Goal: Task Accomplishment & Management: Use online tool/utility

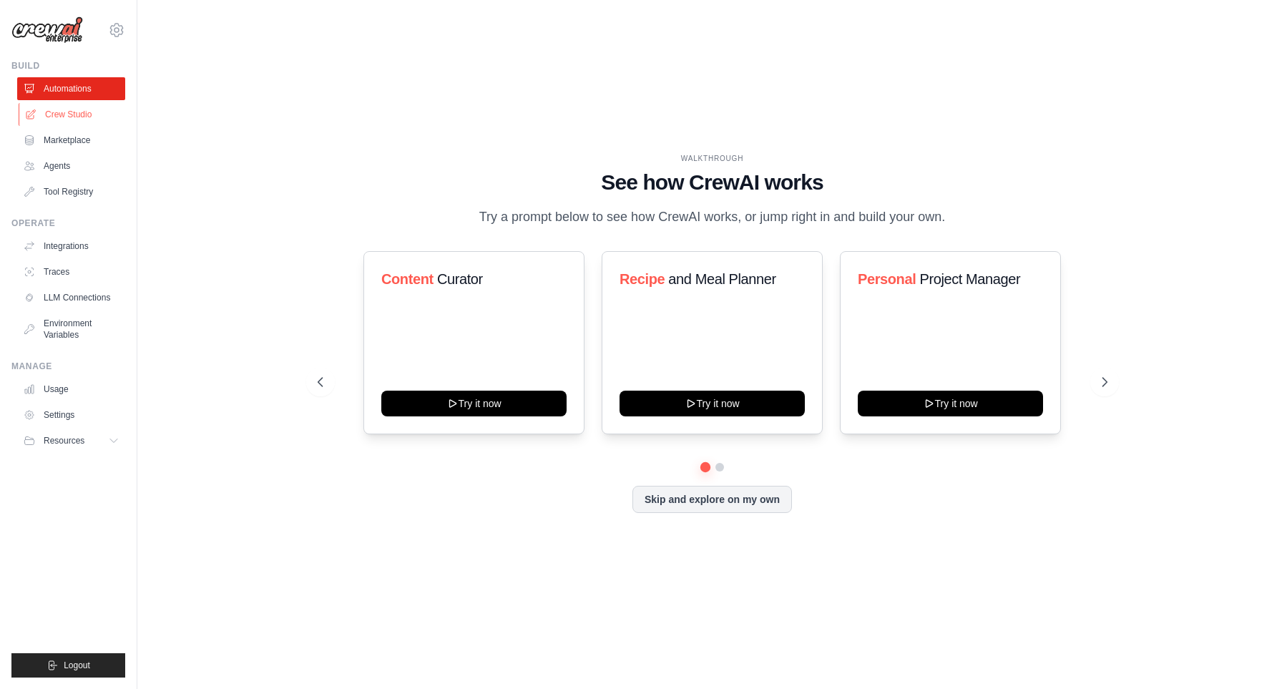
click at [92, 113] on link "Crew Studio" at bounding box center [73, 114] width 108 height 23
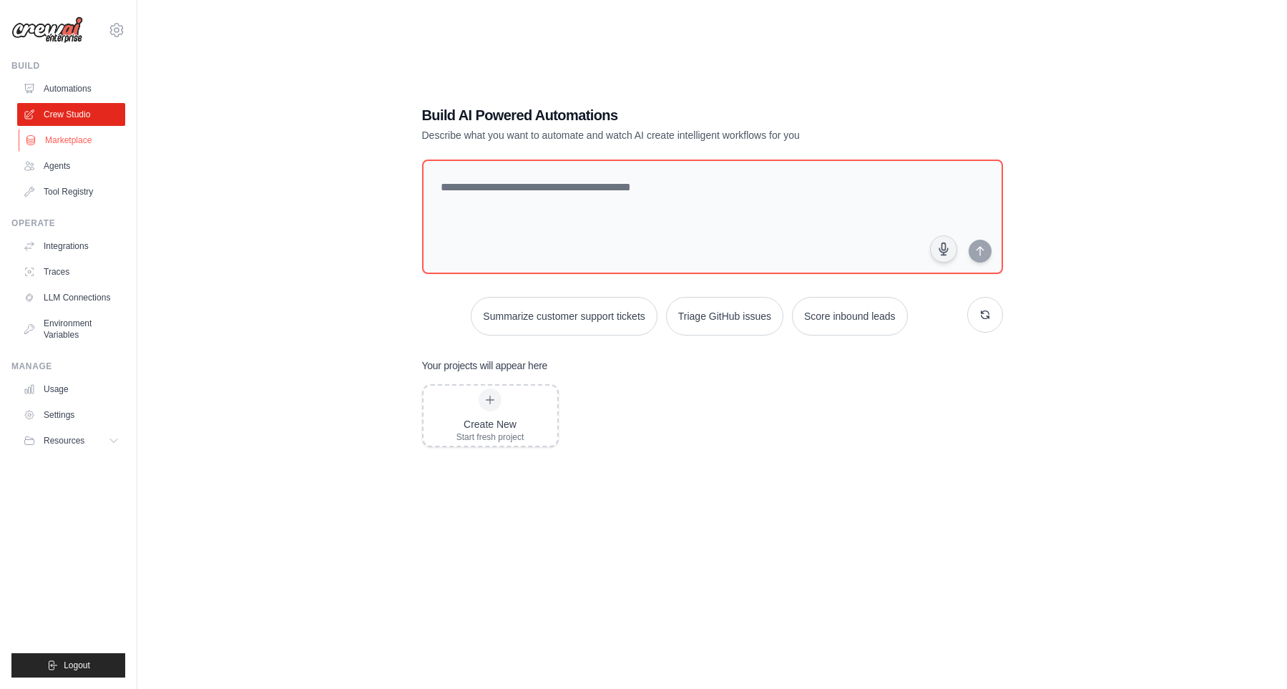
click at [96, 137] on link "Marketplace" at bounding box center [73, 140] width 108 height 23
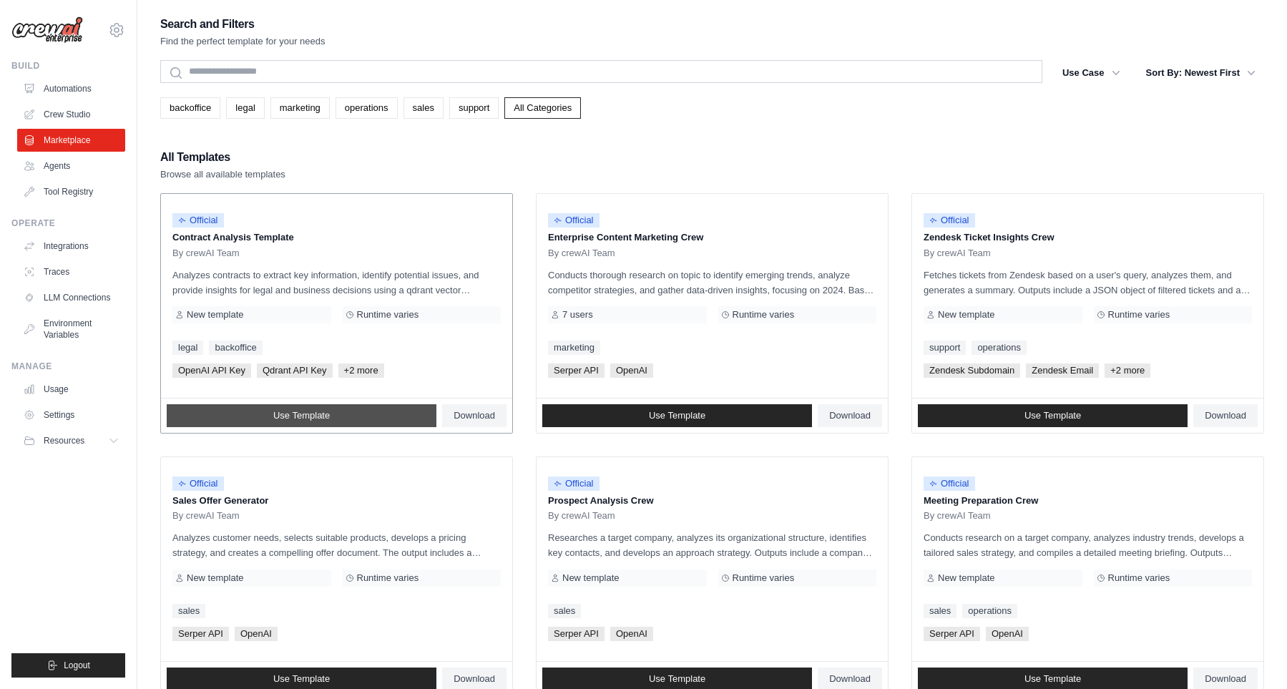
click at [311, 413] on span "Use Template" at bounding box center [301, 415] width 57 height 11
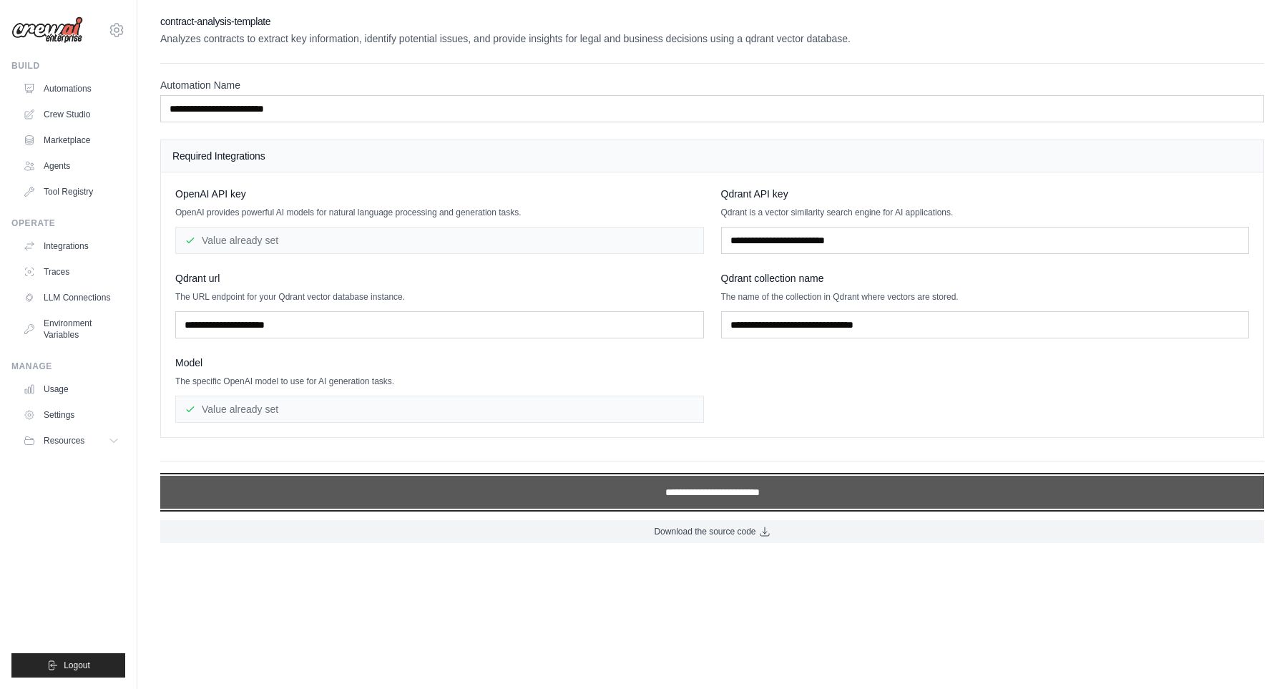
click at [438, 490] on input "**********" at bounding box center [712, 492] width 1104 height 33
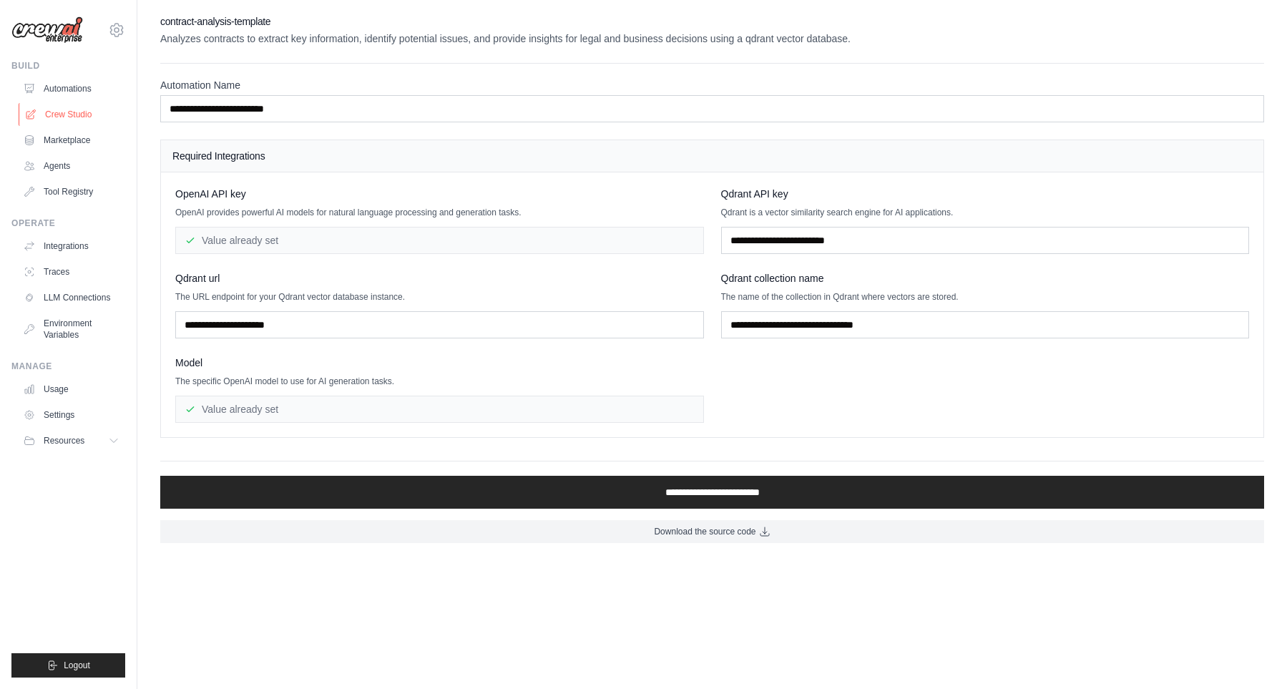
click at [67, 124] on link "Crew Studio" at bounding box center [73, 114] width 108 height 23
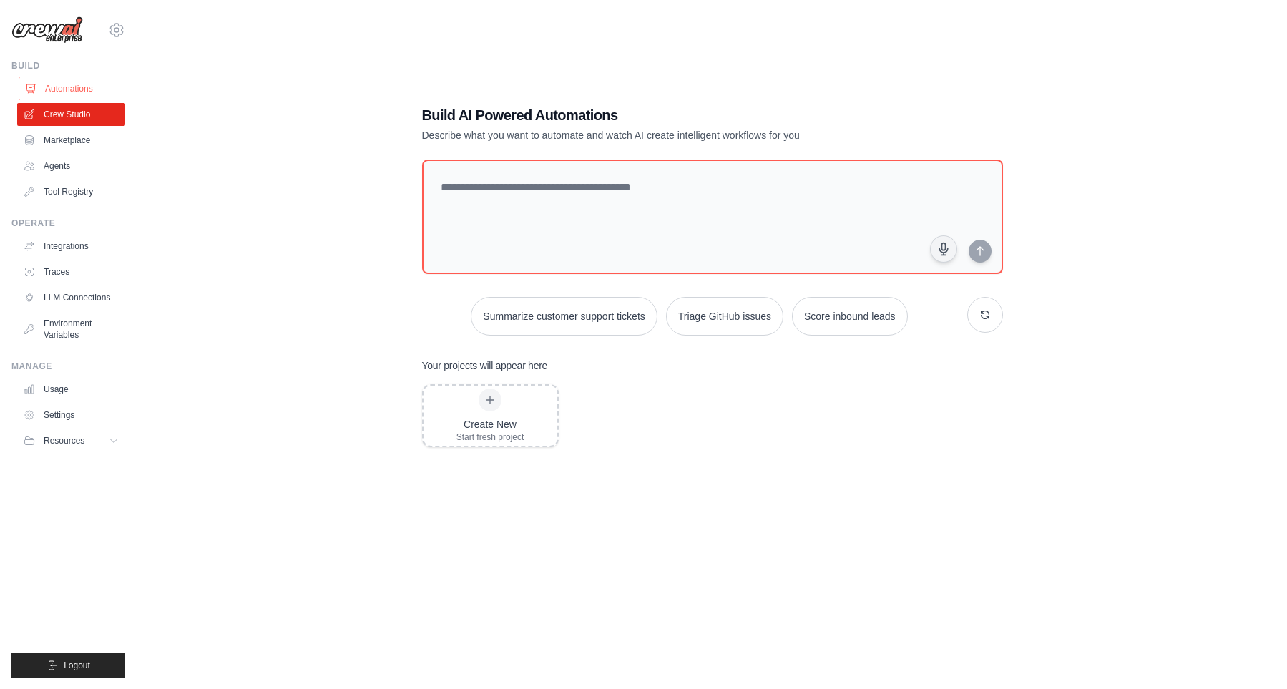
click at [72, 88] on link "Automations" at bounding box center [73, 88] width 108 height 23
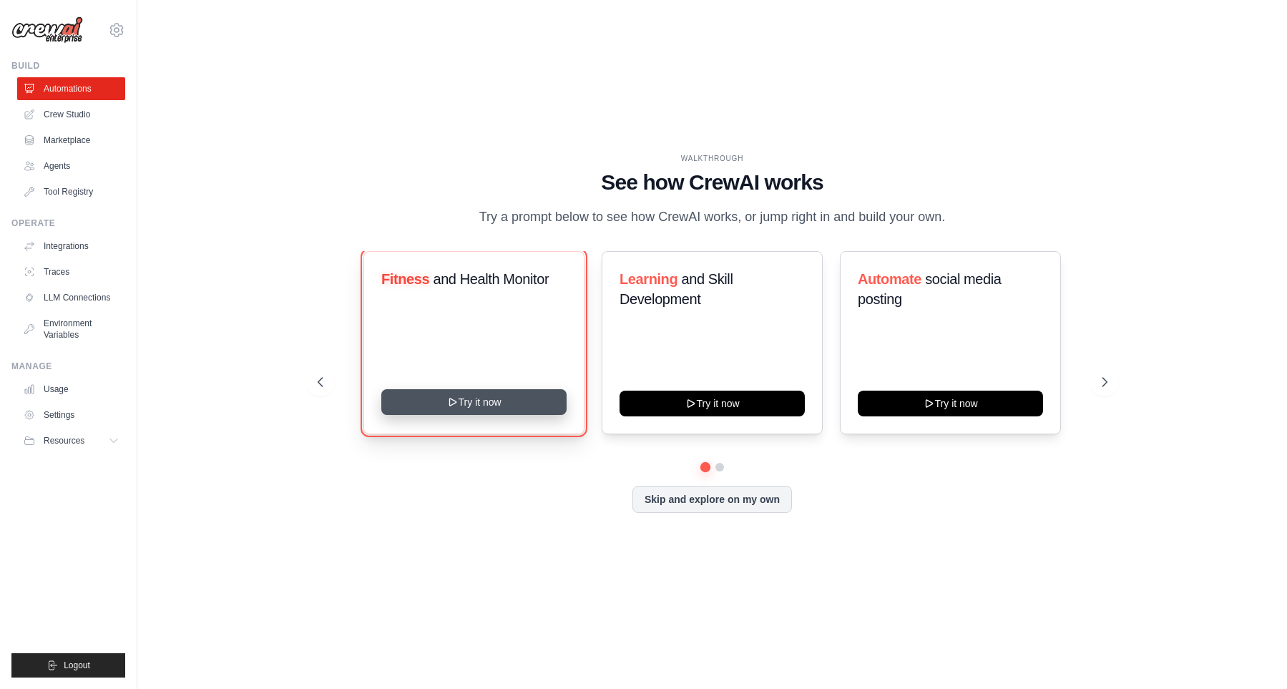
click at [467, 415] on button "Try it now" at bounding box center [473, 402] width 185 height 26
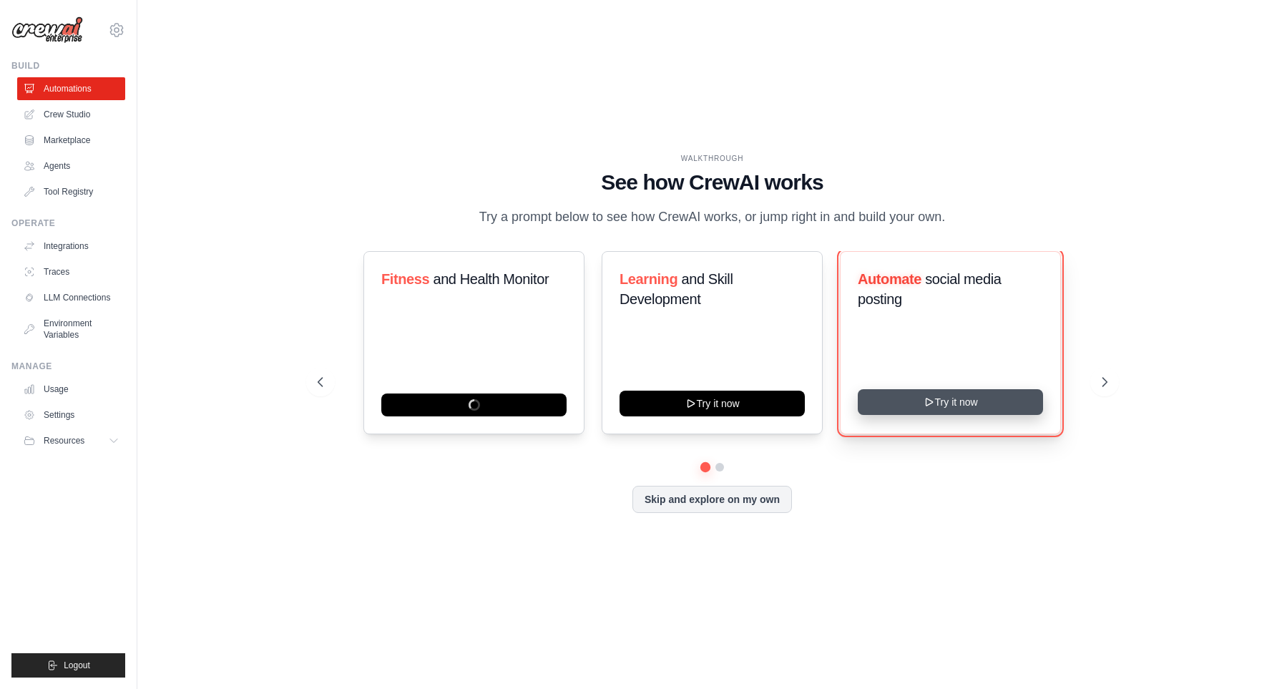
click at [1001, 411] on button "Try it now" at bounding box center [950, 402] width 185 height 26
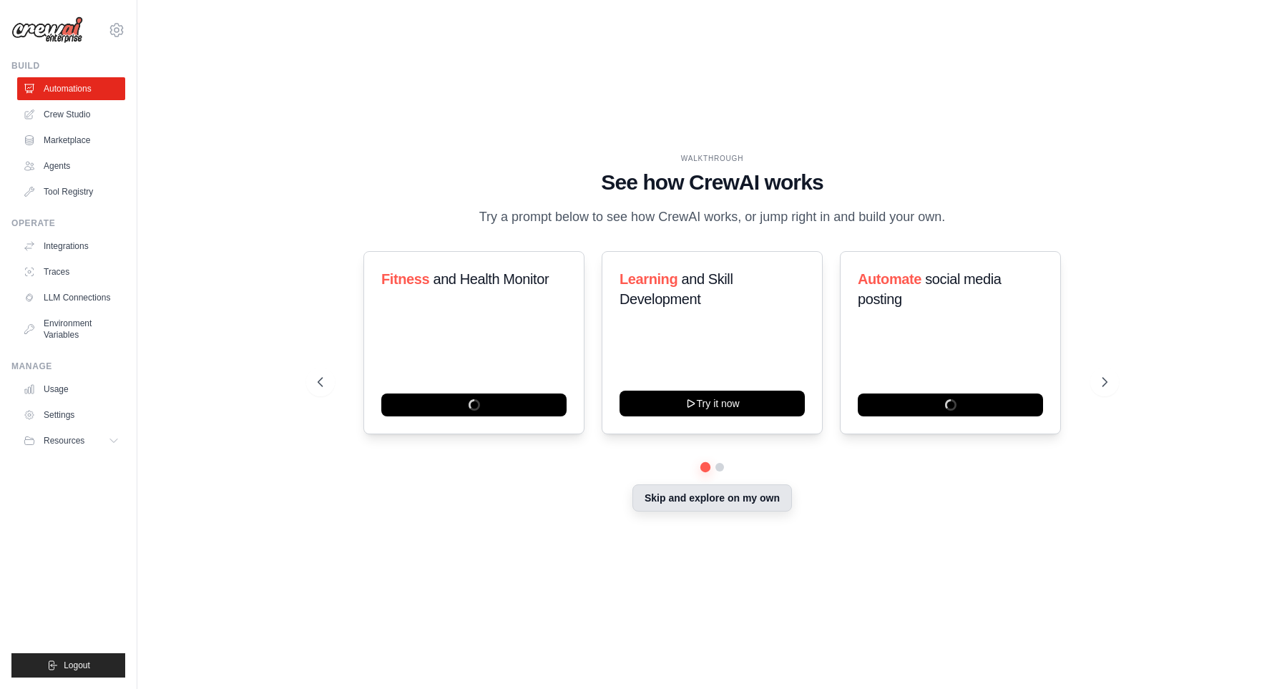
click at [710, 506] on button "Skip and explore on my own" at bounding box center [712, 497] width 160 height 27
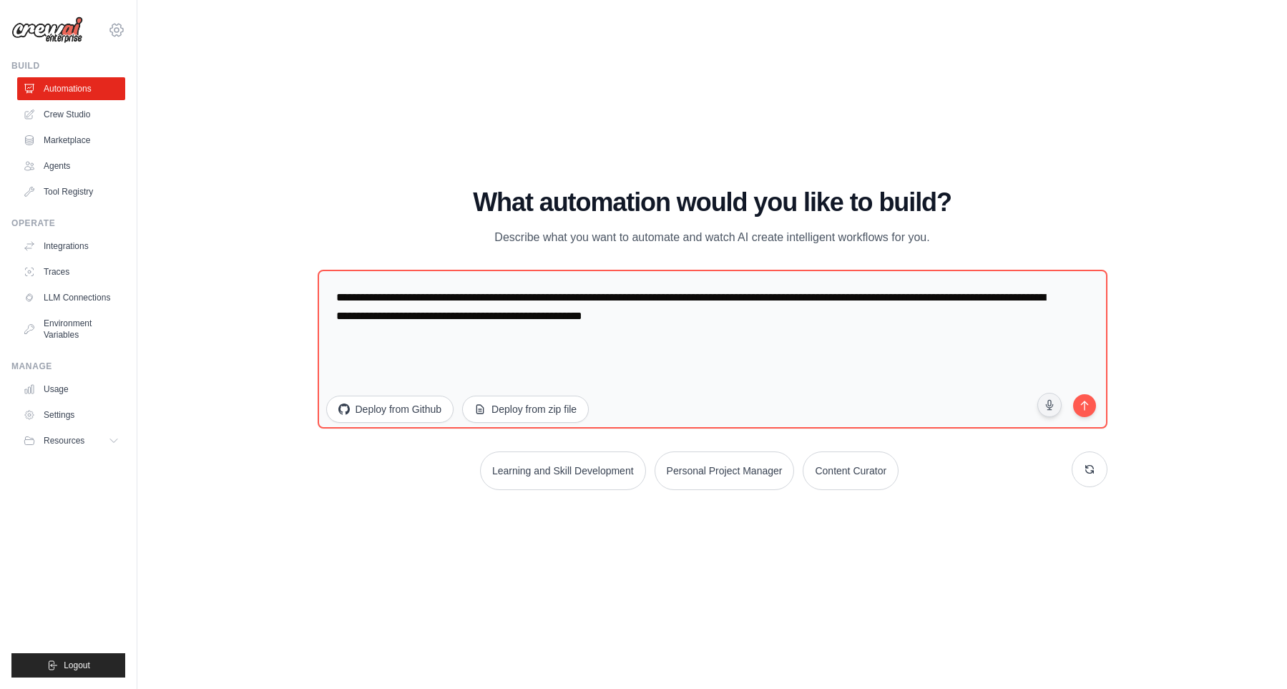
click at [109, 28] on icon at bounding box center [116, 29] width 17 height 17
click at [77, 662] on span "Logout" at bounding box center [77, 664] width 26 height 11
click at [70, 667] on span "Logout" at bounding box center [77, 664] width 26 height 11
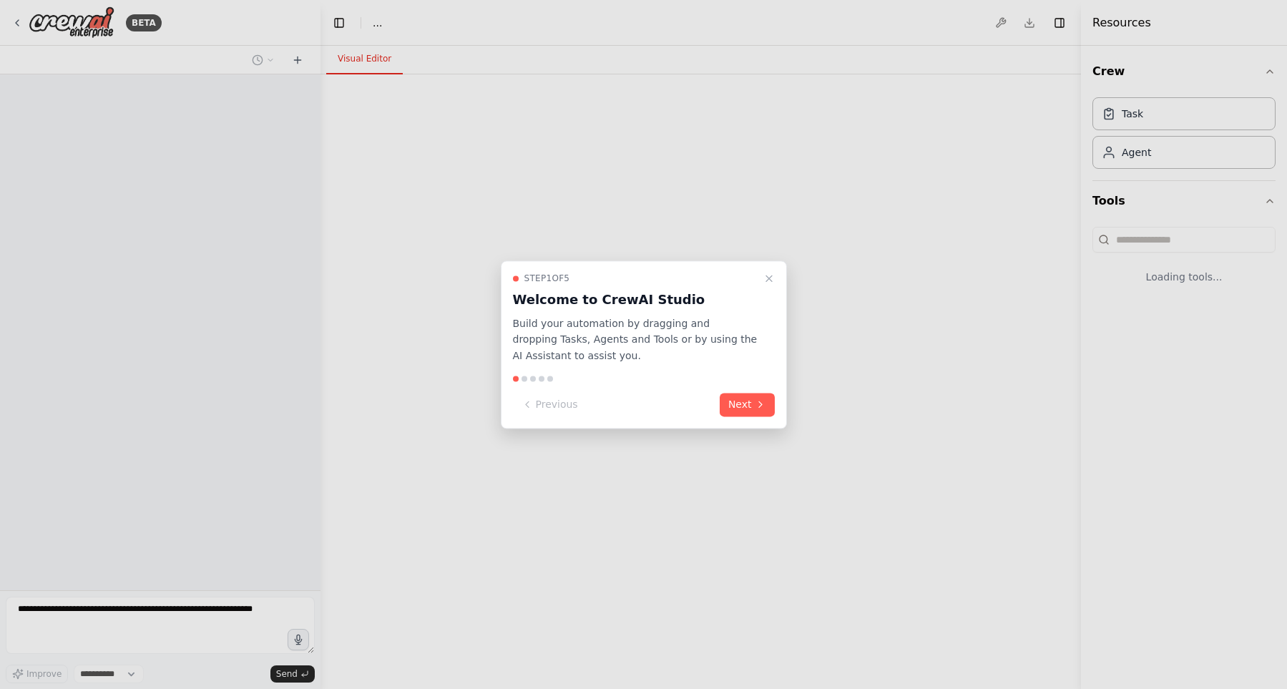
select select "****"
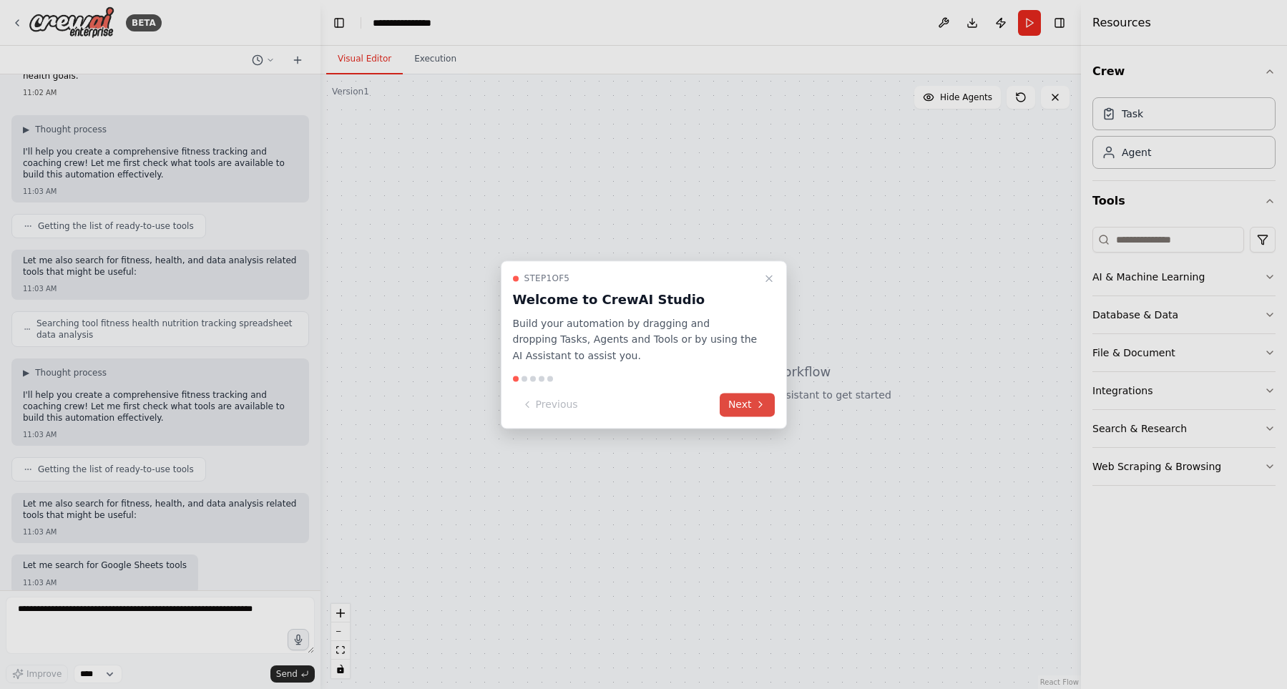
scroll to position [139, 0]
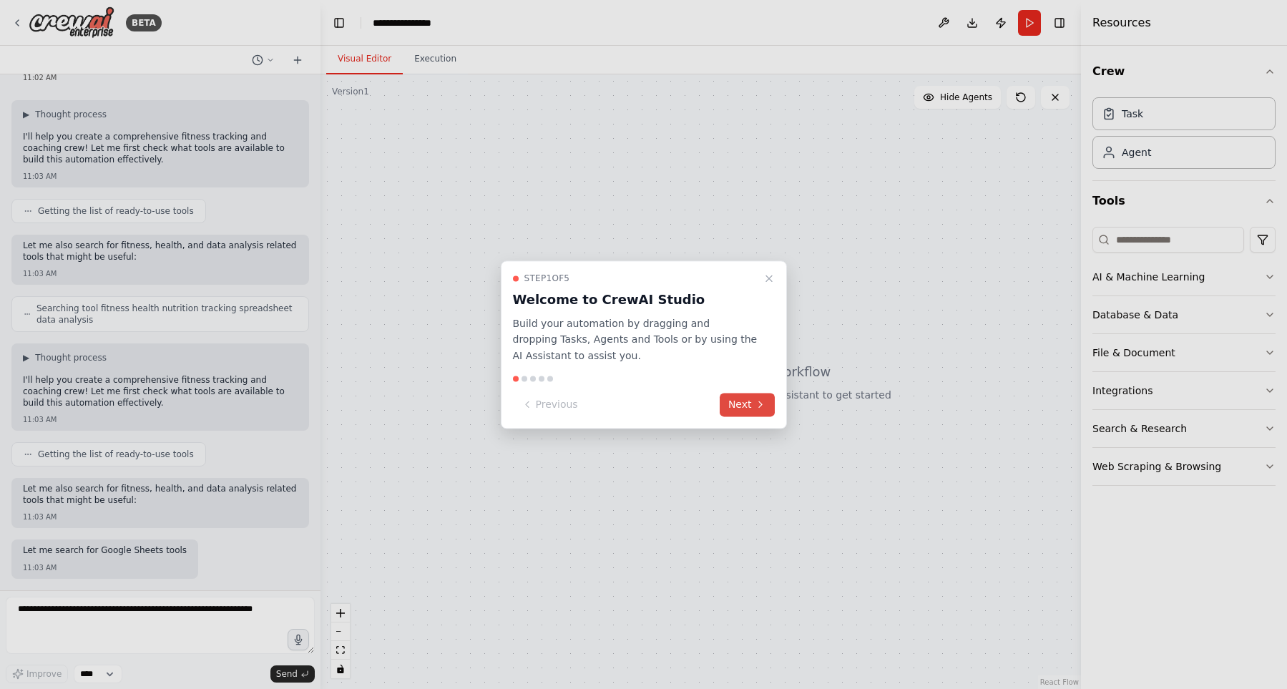
click at [748, 413] on button "Next" at bounding box center [747, 405] width 55 height 24
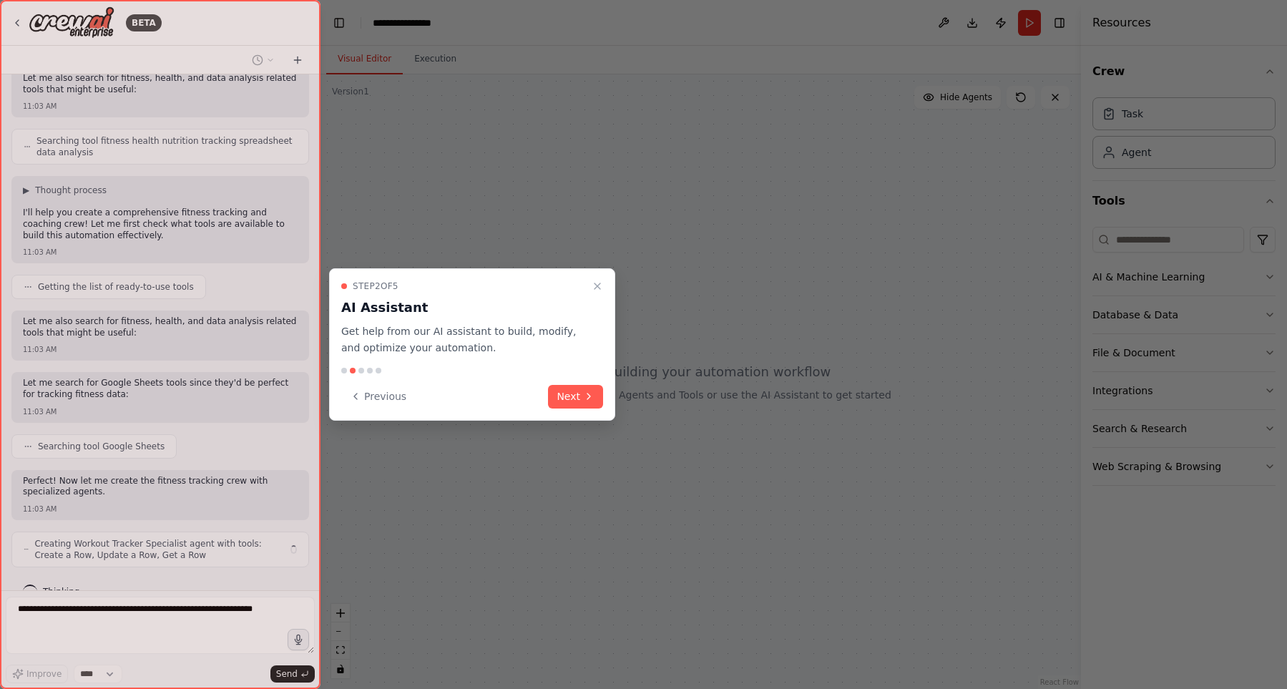
scroll to position [247, 0]
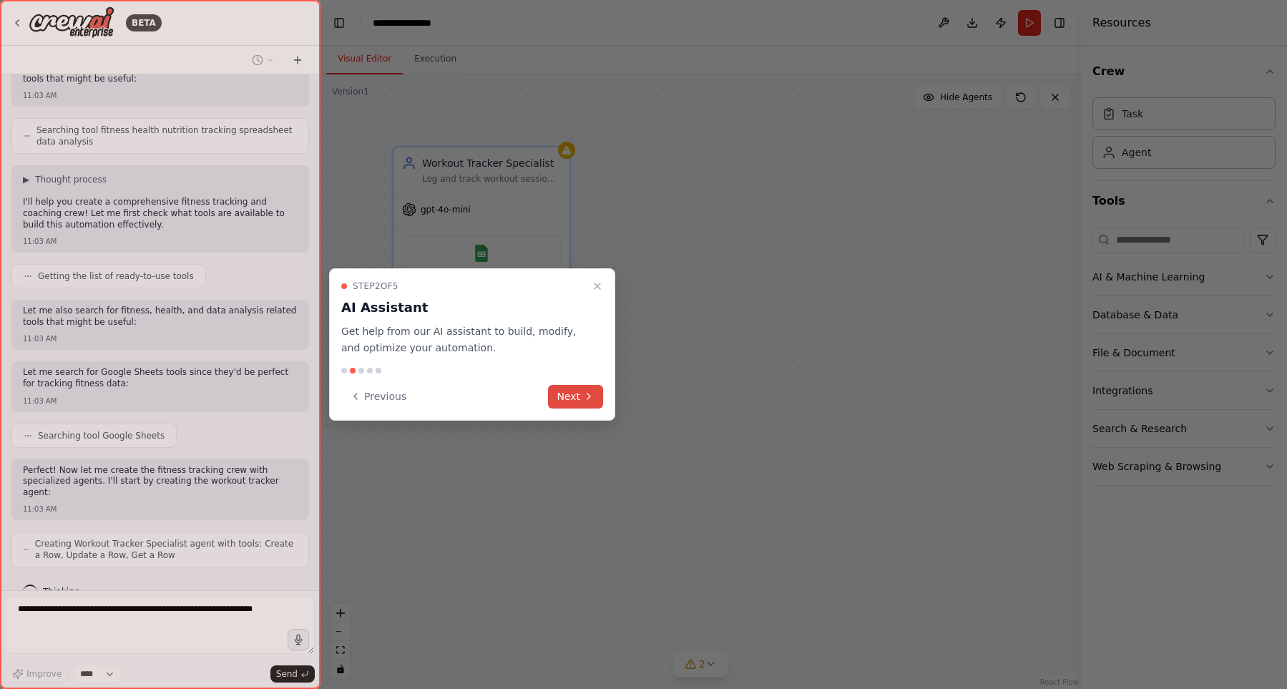
click at [574, 397] on button "Next" at bounding box center [575, 397] width 55 height 24
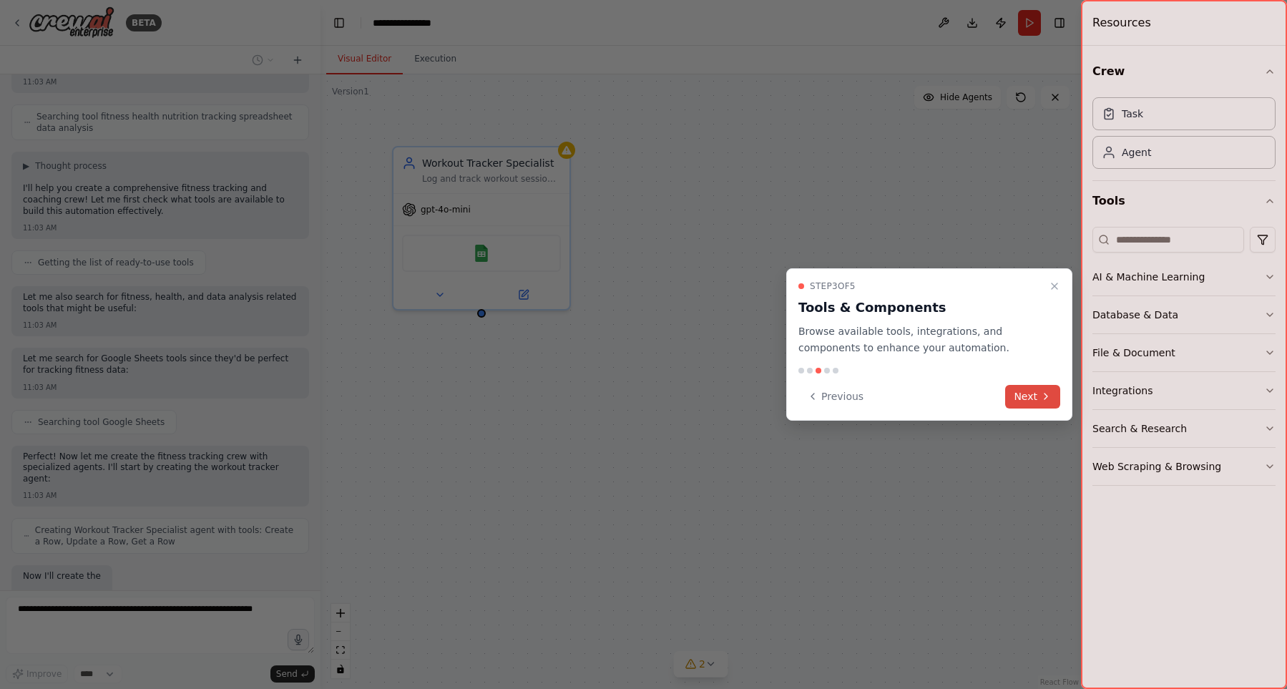
scroll to position [345, 0]
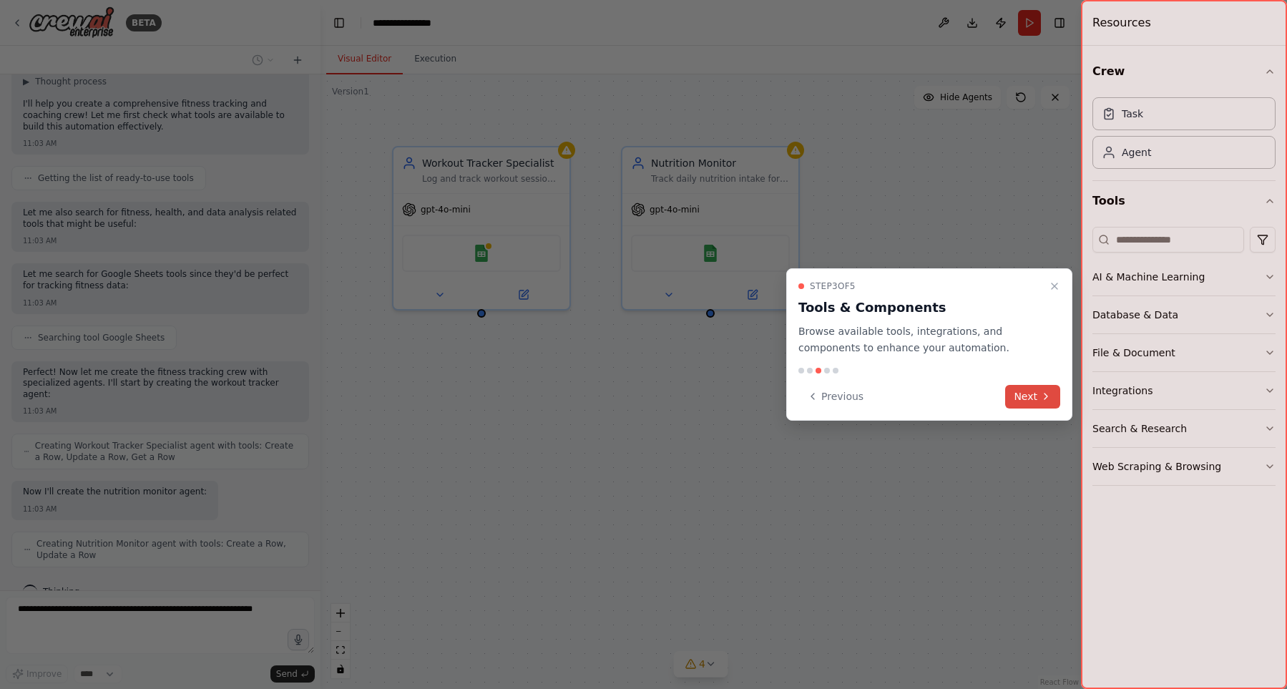
click at [1026, 393] on button "Next" at bounding box center [1032, 397] width 55 height 24
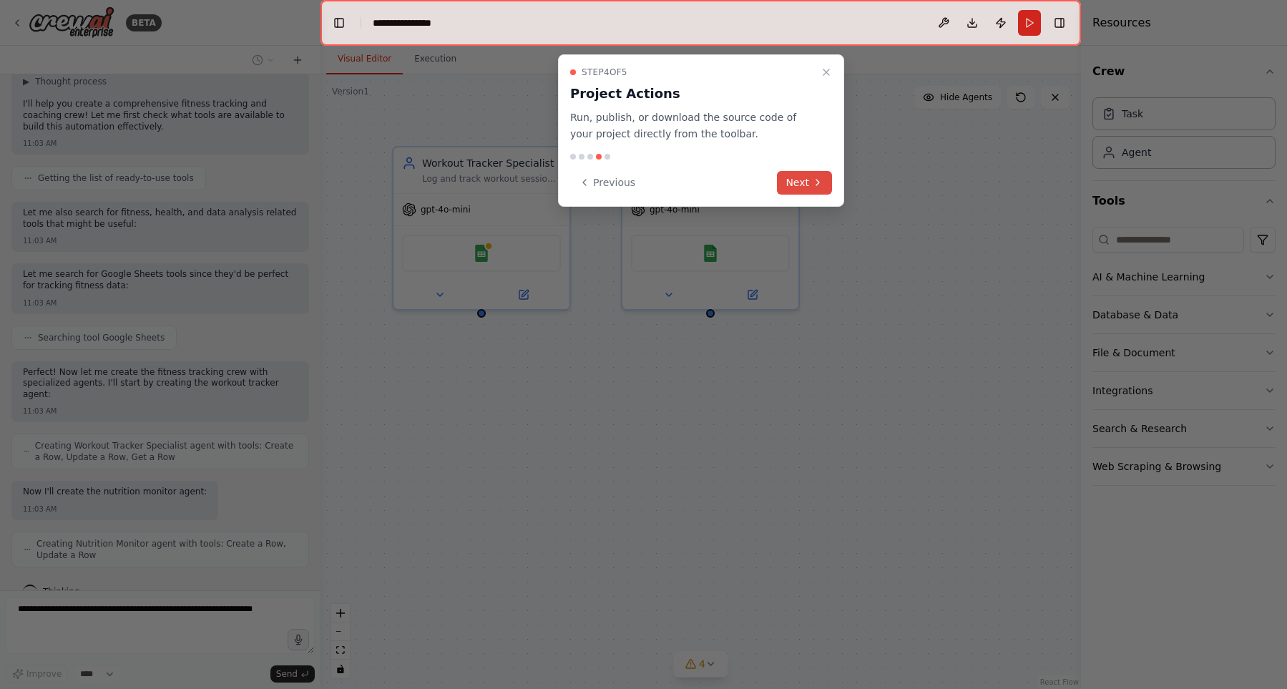
click at [803, 185] on button "Next" at bounding box center [804, 183] width 55 height 24
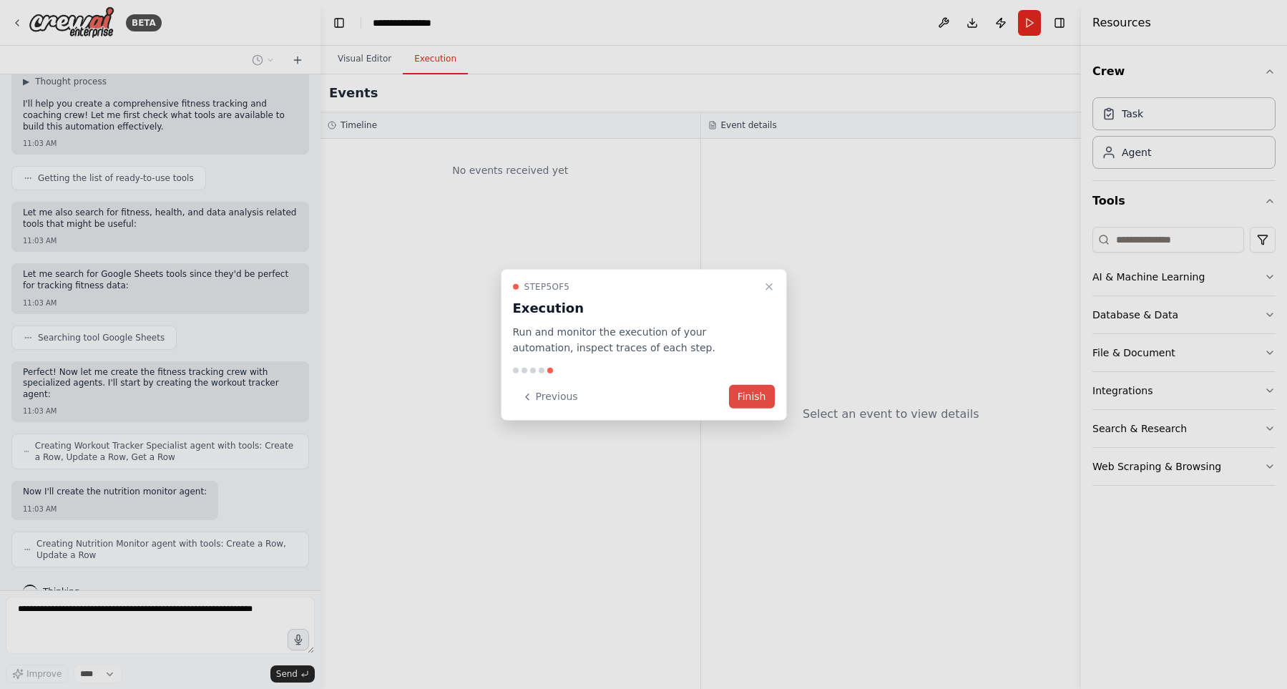
click at [757, 396] on button "Finish" at bounding box center [752, 397] width 46 height 24
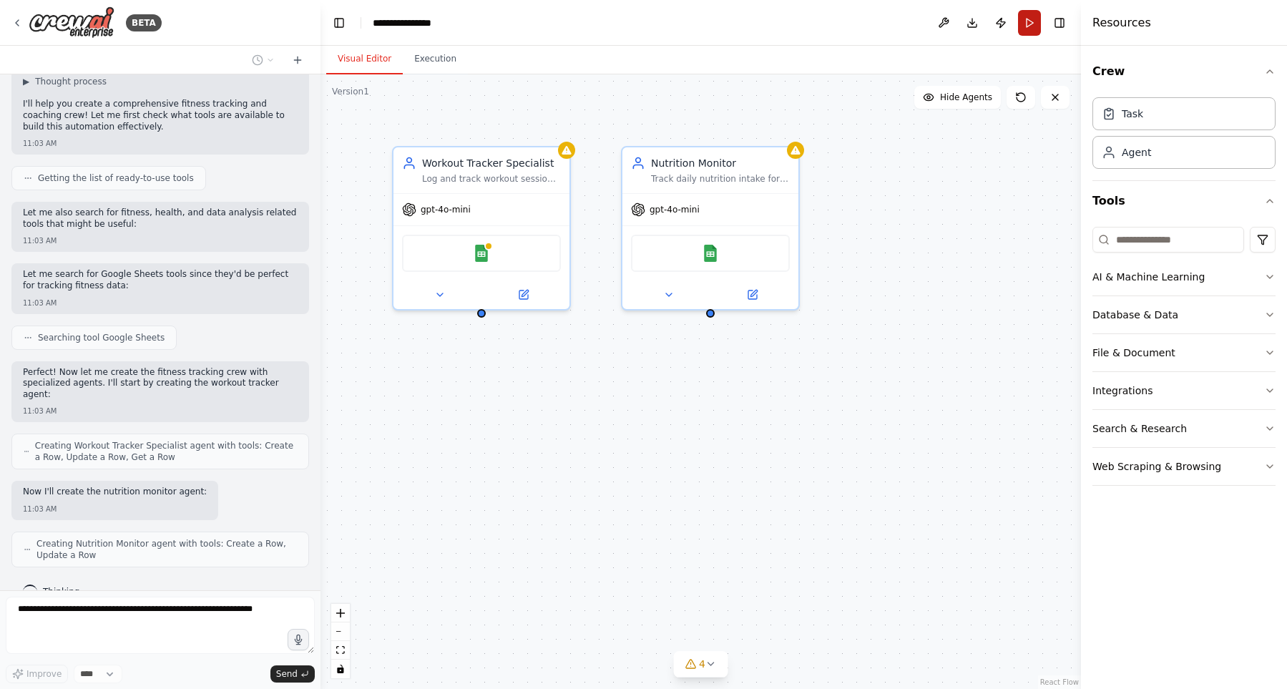
click at [1026, 25] on button "Run" at bounding box center [1029, 23] width 23 height 26
click at [1026, 25] on header "**********" at bounding box center [700, 23] width 760 height 46
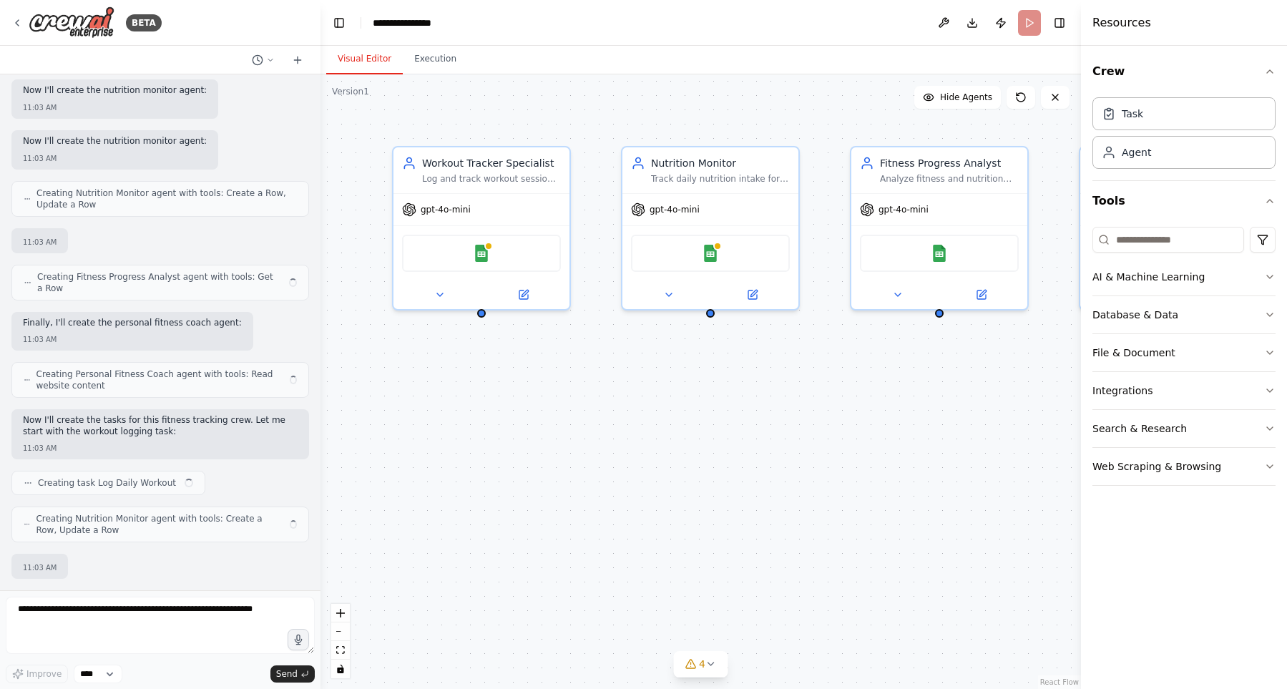
scroll to position [614, 0]
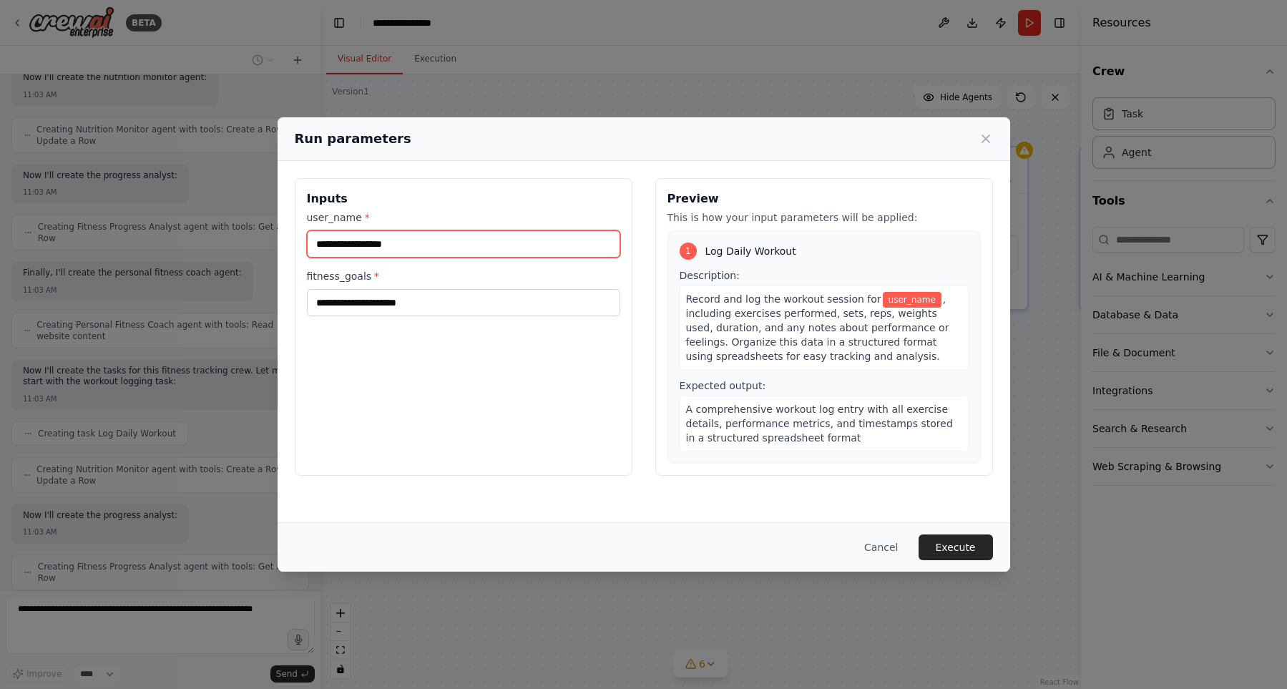
click at [411, 243] on input "user_name *" at bounding box center [463, 243] width 313 height 27
type input "**"
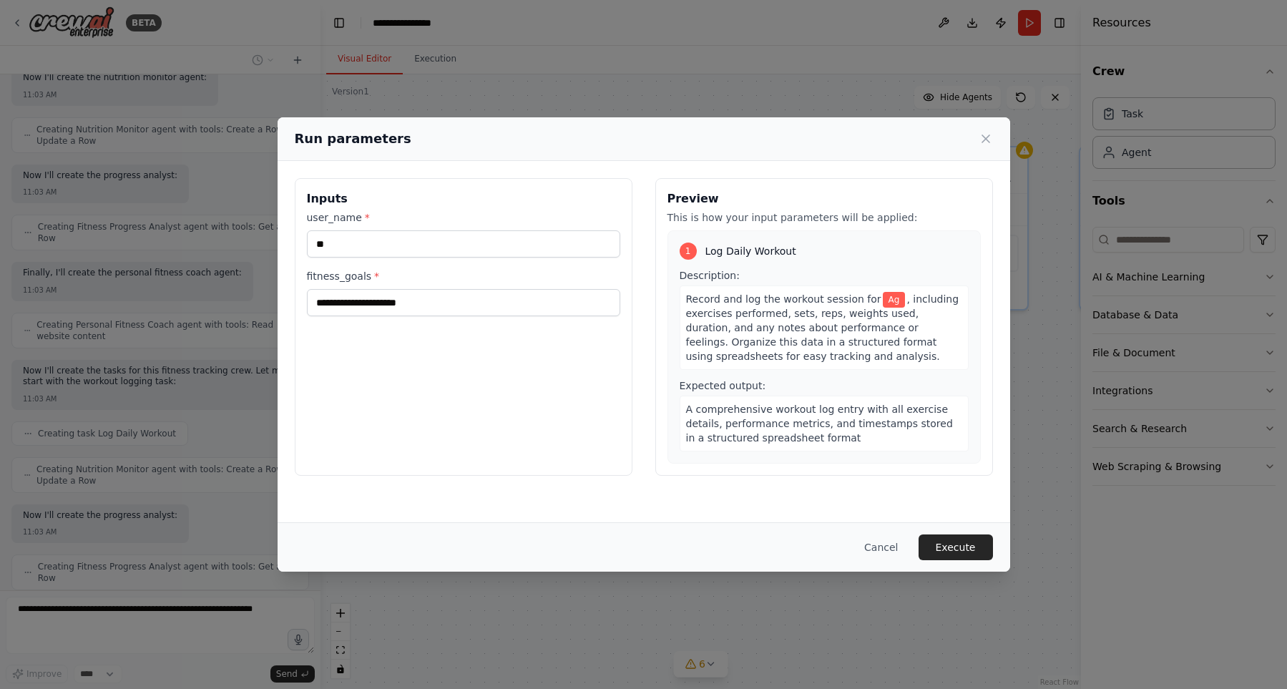
scroll to position [701, 0]
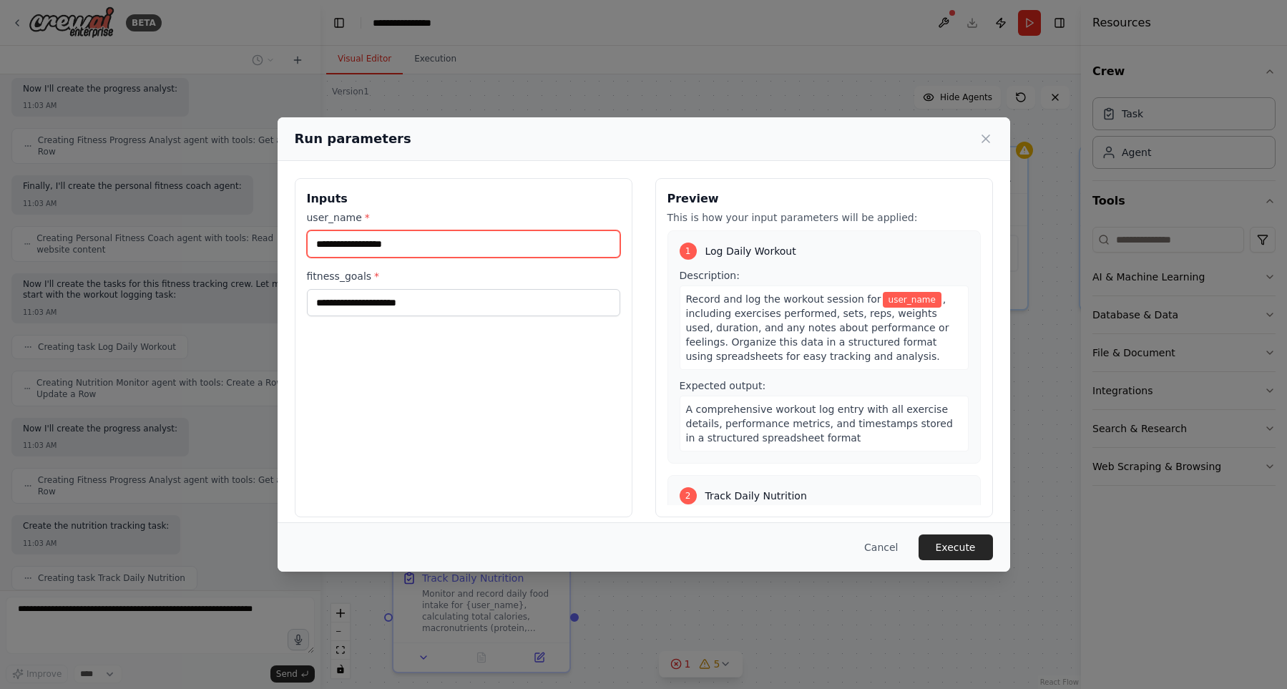
click at [392, 242] on input "user_name *" at bounding box center [463, 243] width 313 height 27
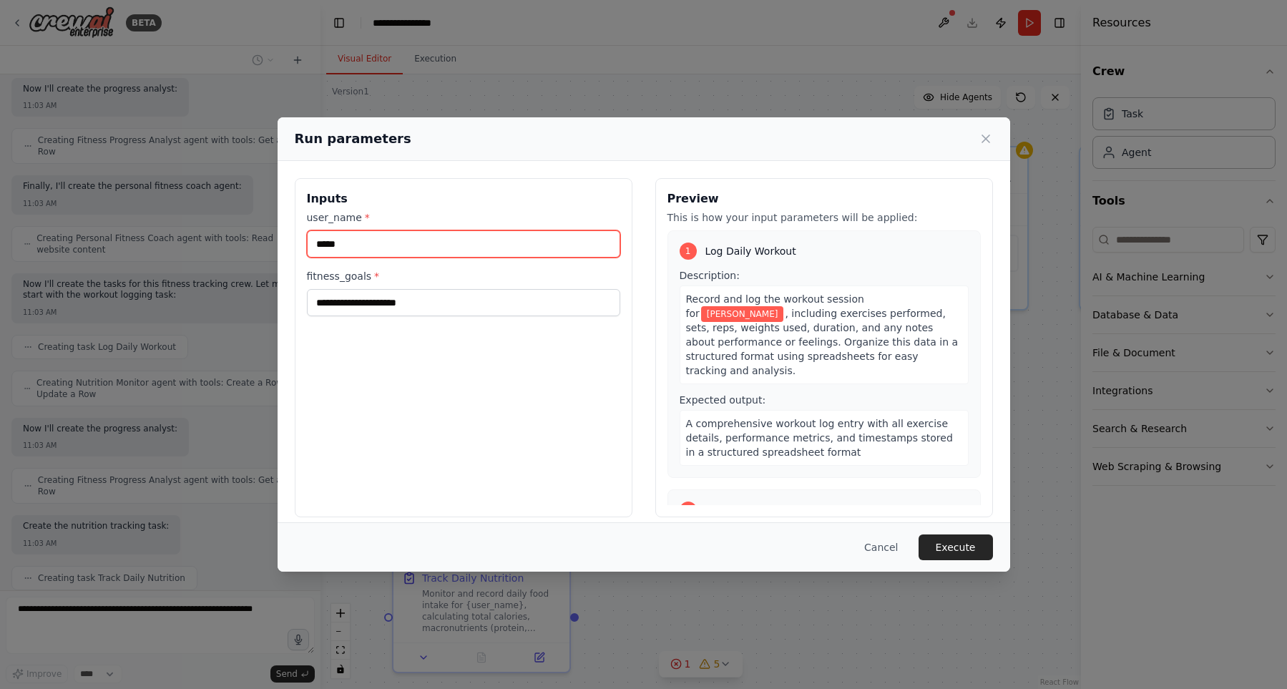
type input "*****"
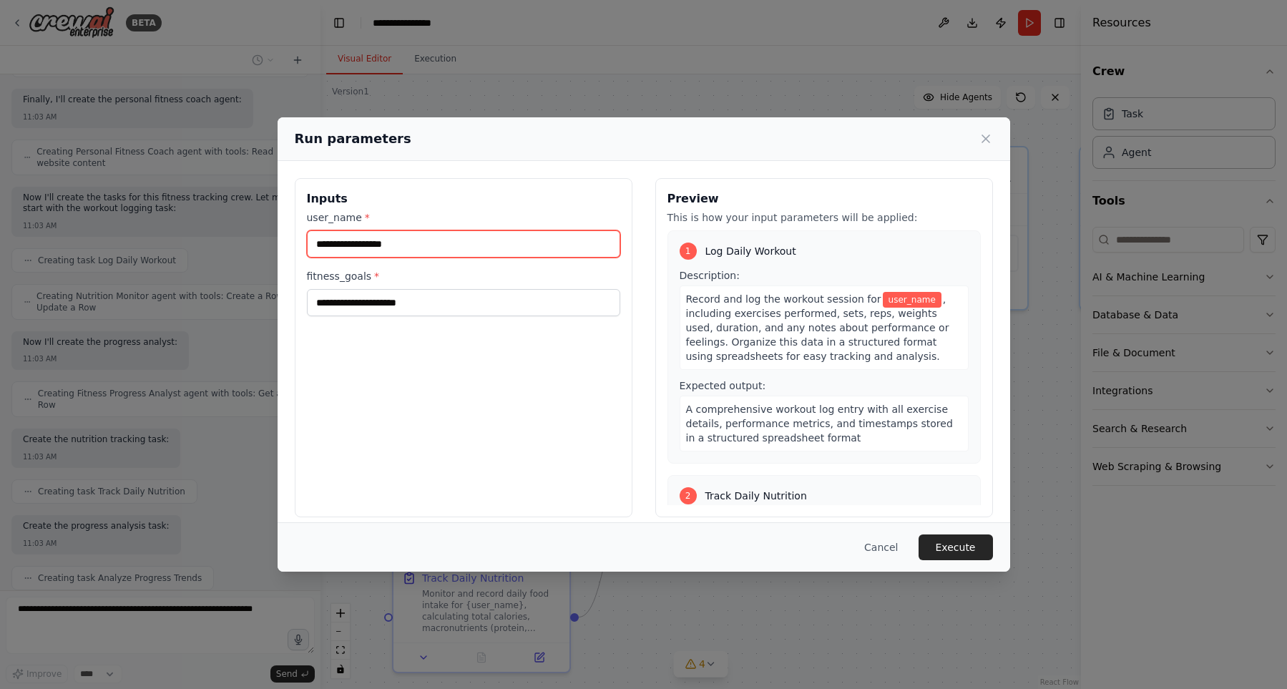
click at [400, 244] on input "user_name *" at bounding box center [463, 243] width 313 height 27
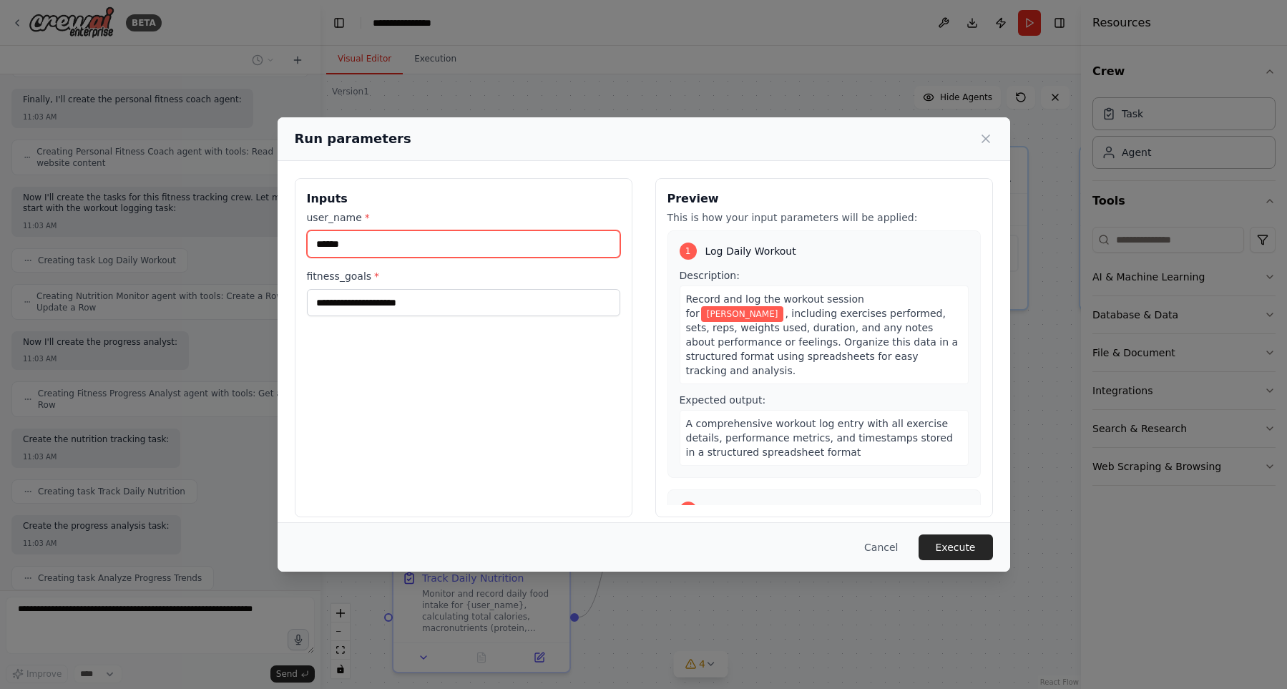
scroll to position [873, 0]
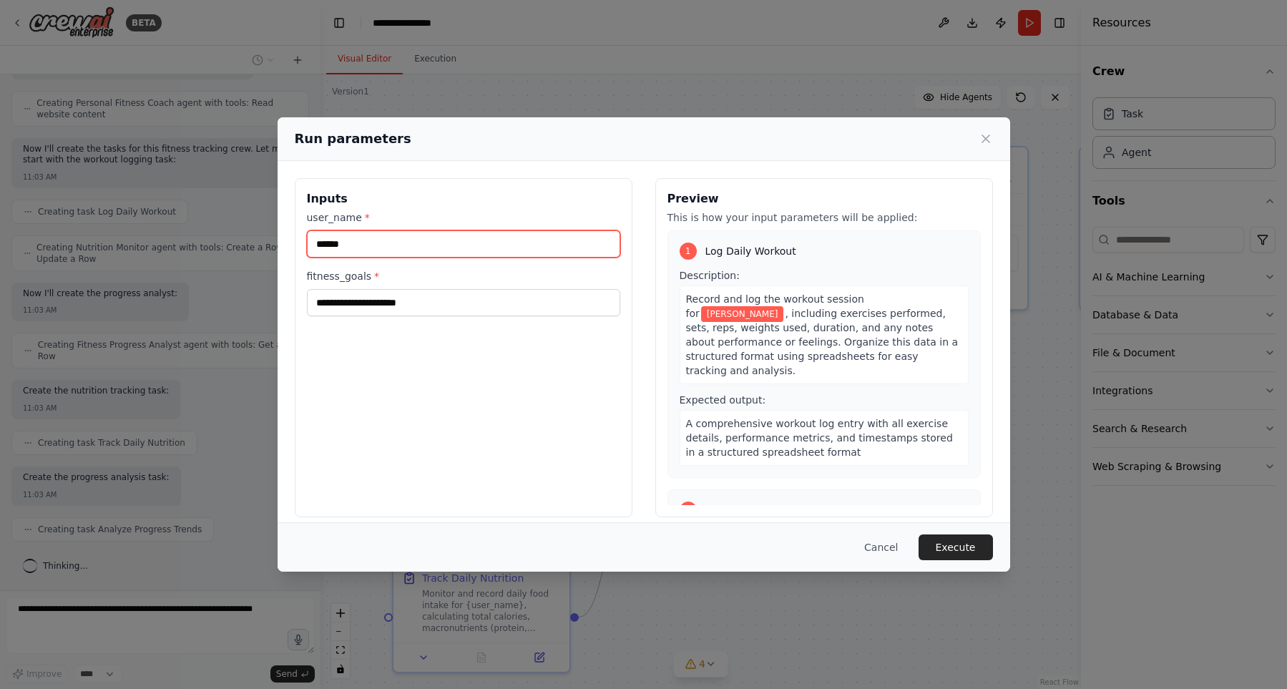
type input "*******"
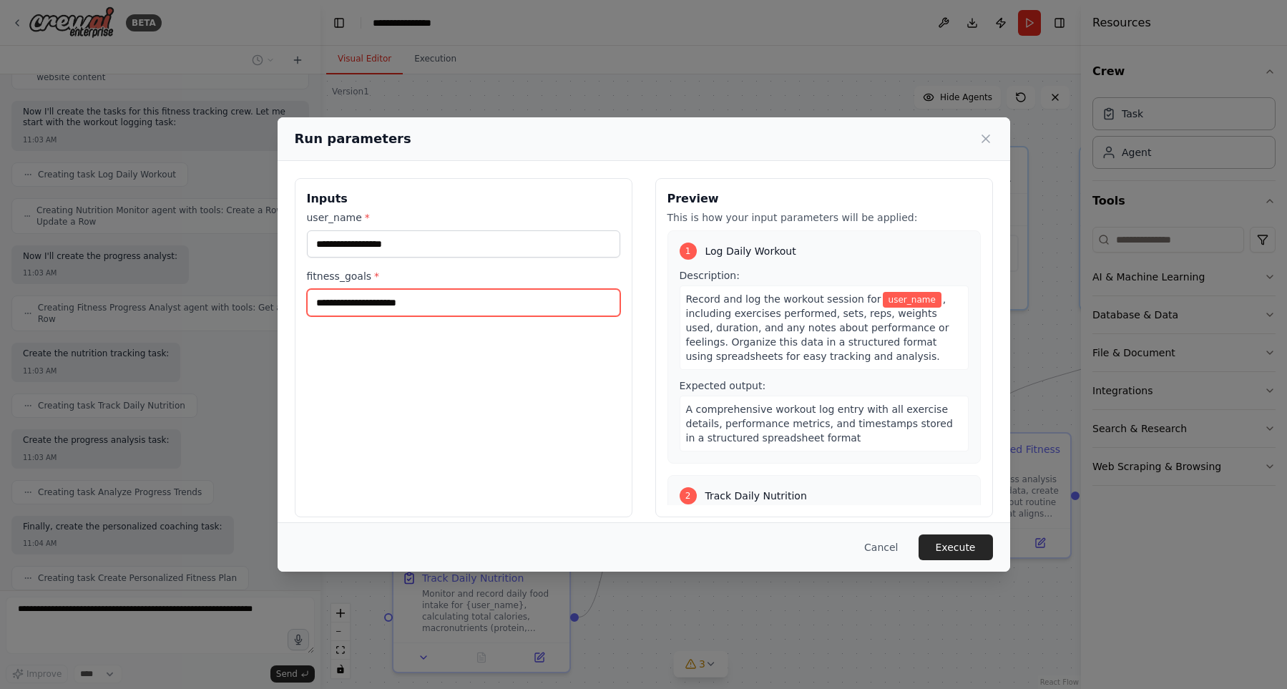
click at [388, 308] on input "fitness_goals *" at bounding box center [463, 302] width 313 height 27
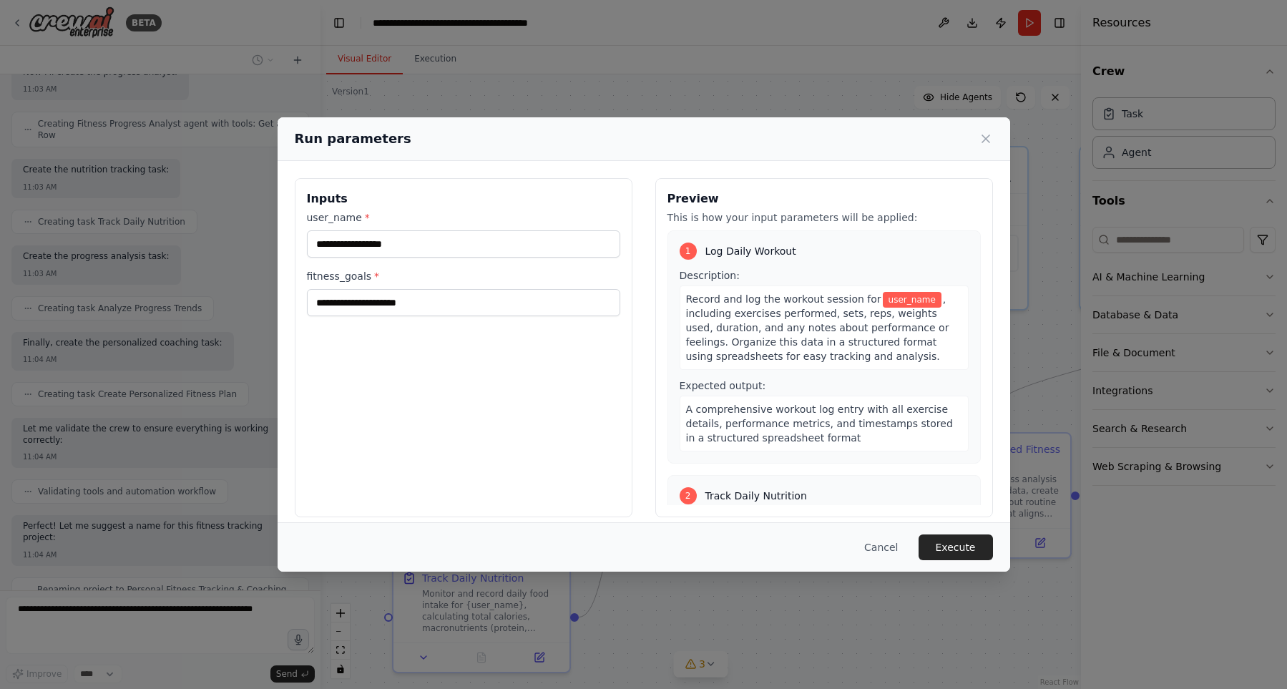
scroll to position [1046, 0]
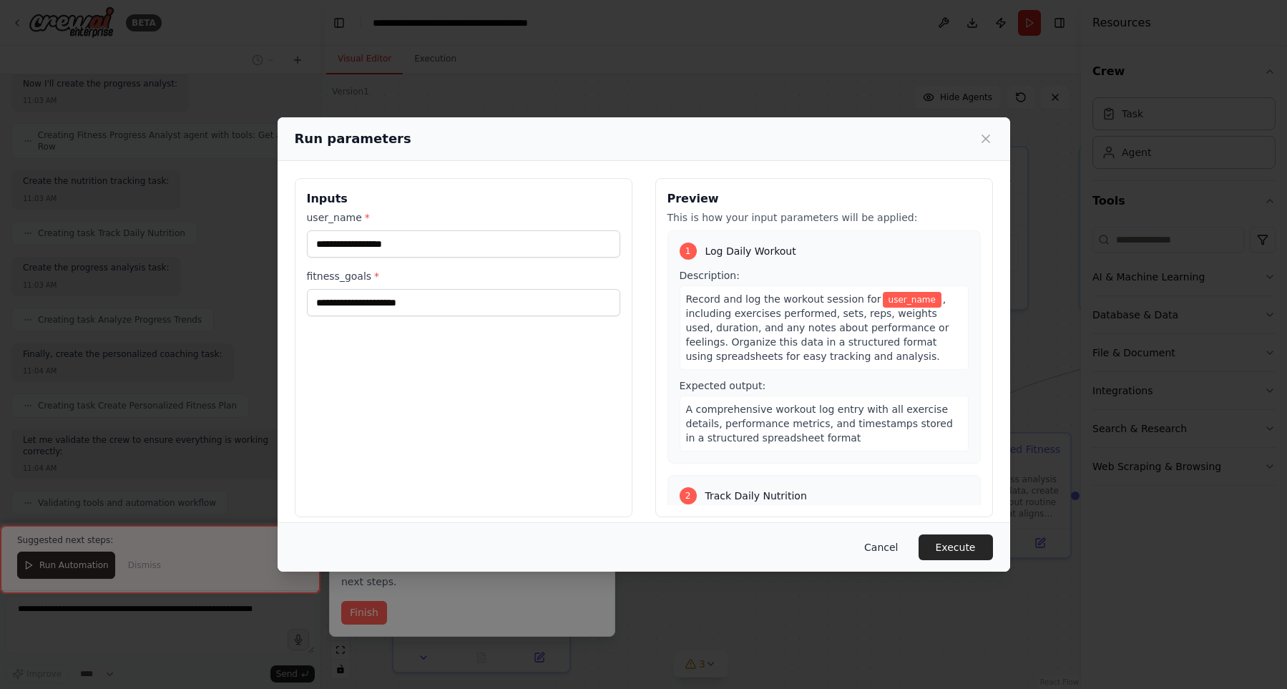
click at [896, 543] on button "Cancel" at bounding box center [881, 547] width 57 height 26
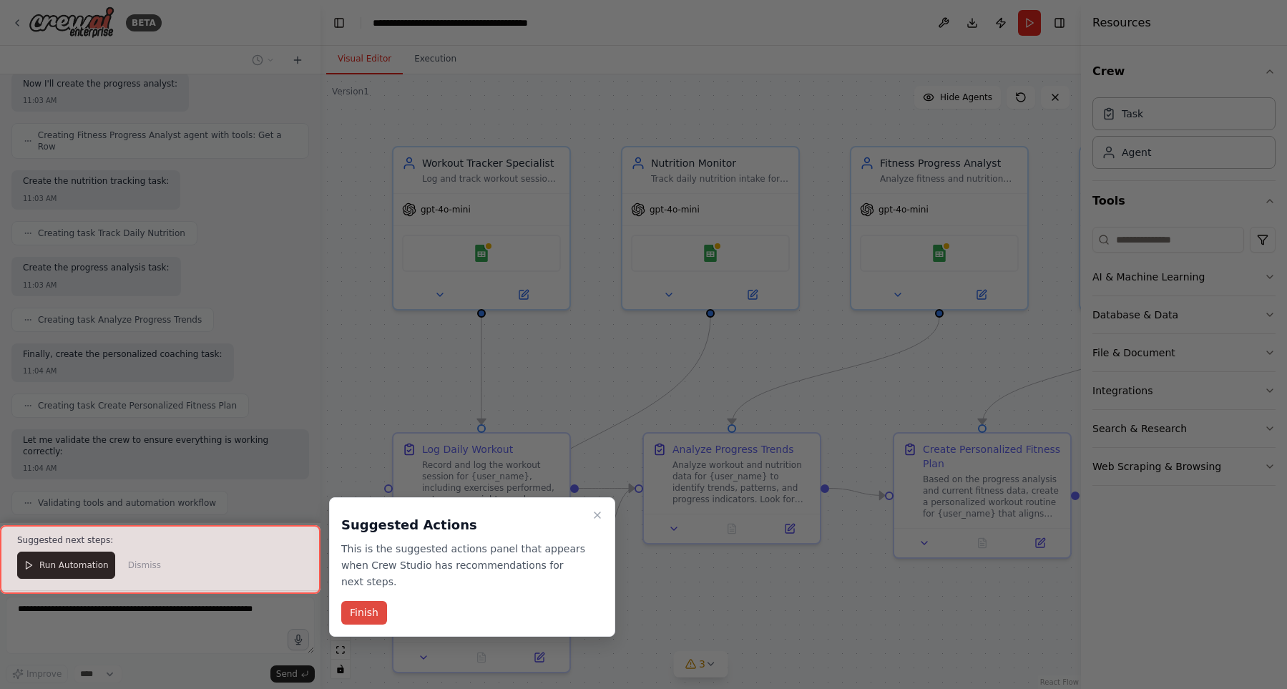
click at [364, 601] on button "Finish" at bounding box center [364, 613] width 46 height 24
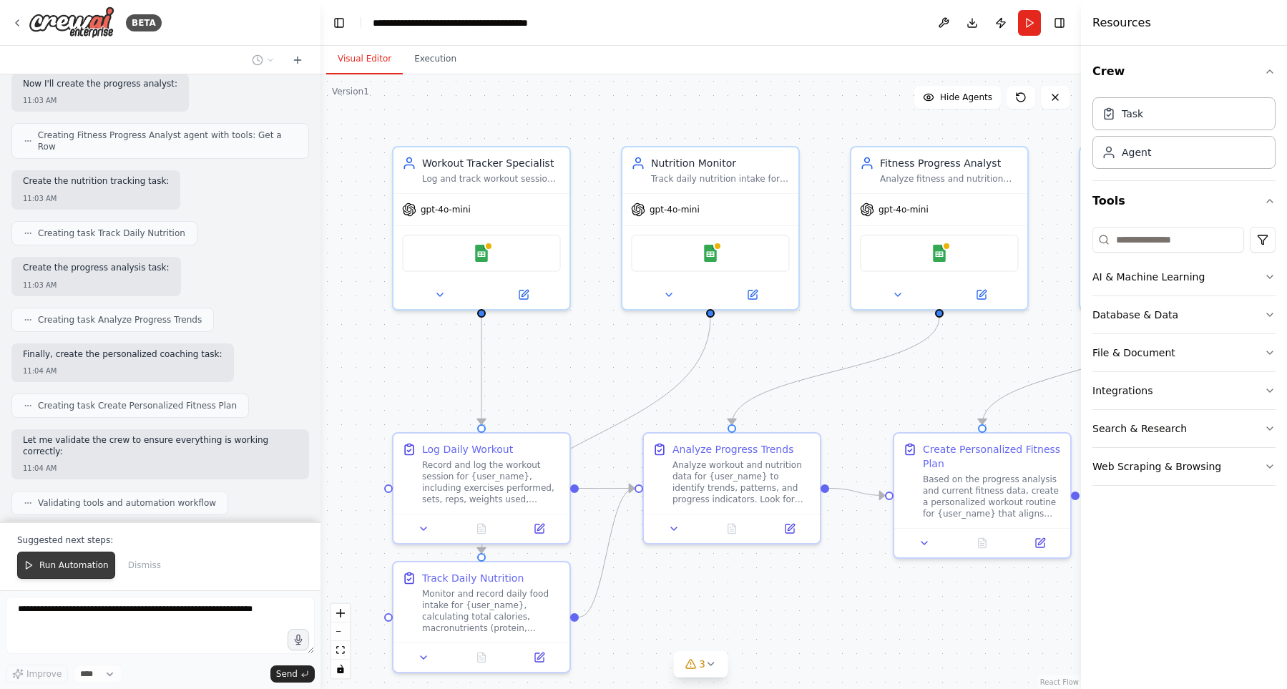
click at [71, 569] on span "Run Automation" at bounding box center [73, 564] width 69 height 11
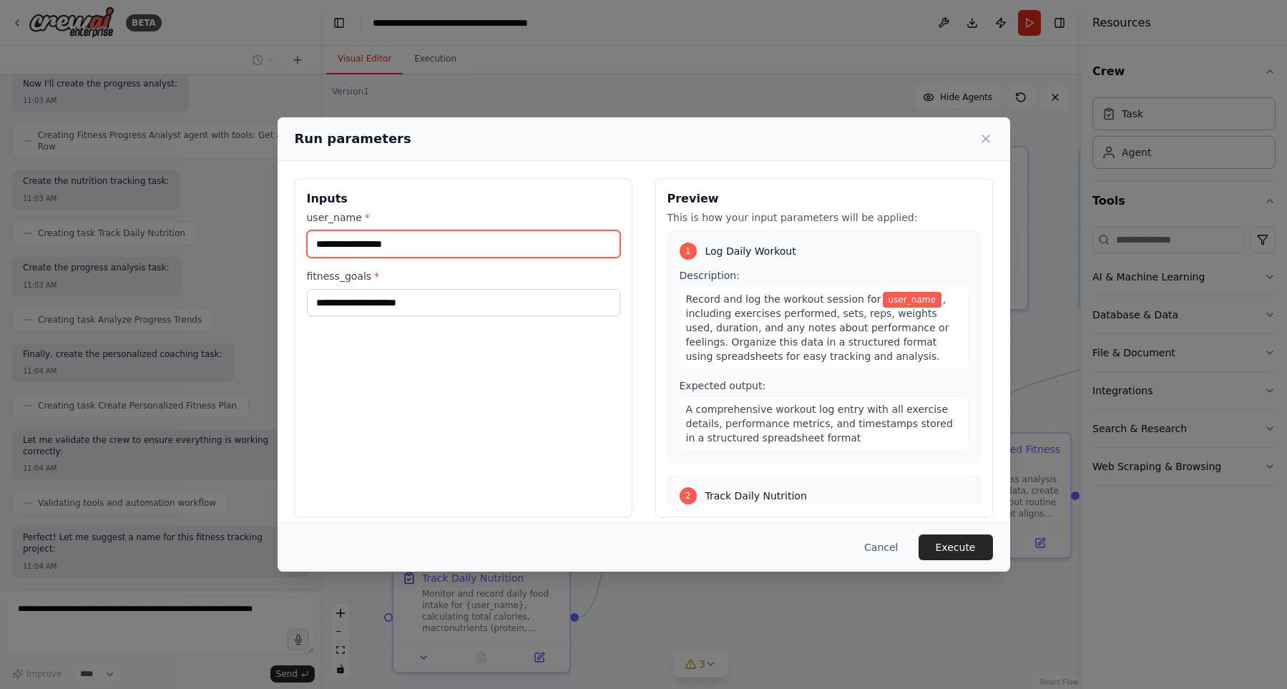
click at [395, 243] on input "user_name *" at bounding box center [463, 243] width 313 height 27
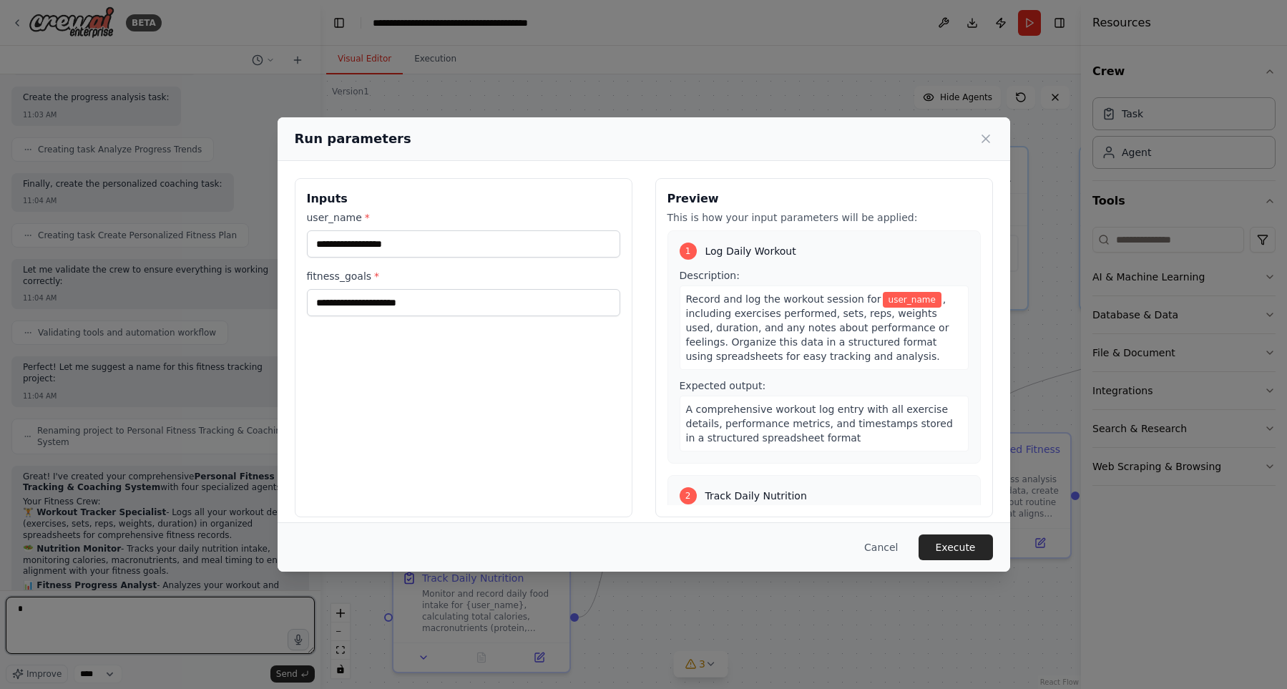
type textarea "*"
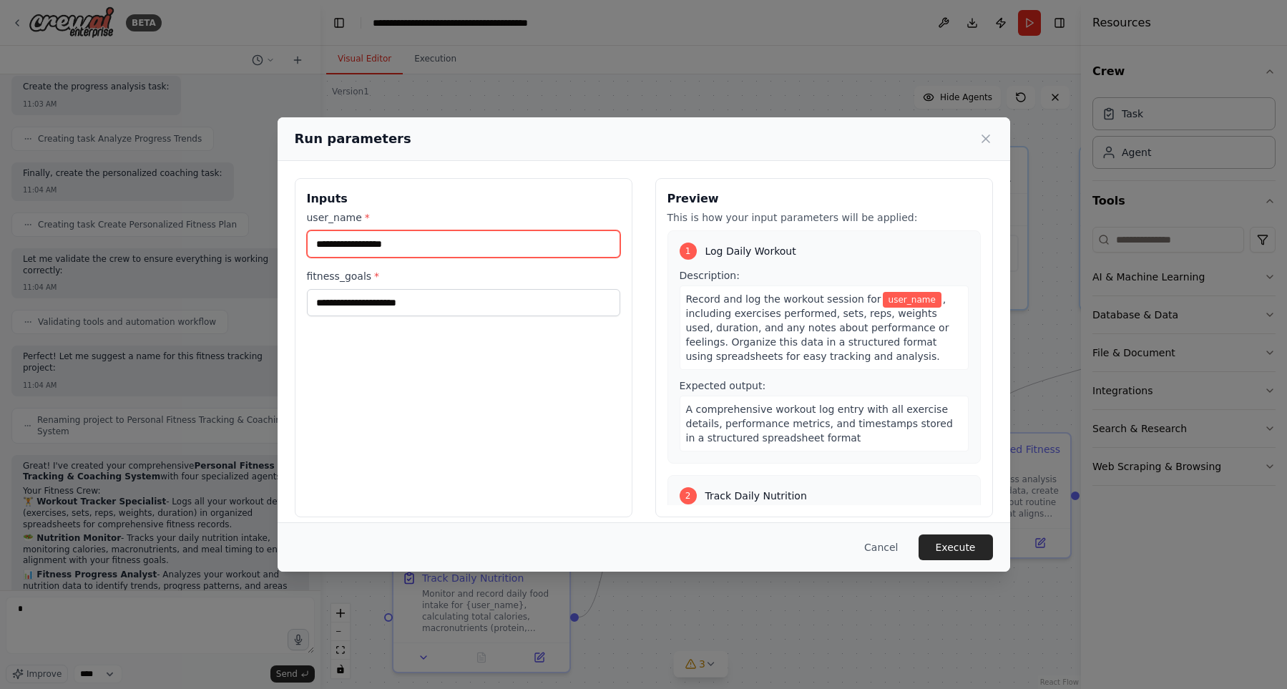
click at [414, 247] on input "user_name *" at bounding box center [463, 243] width 313 height 27
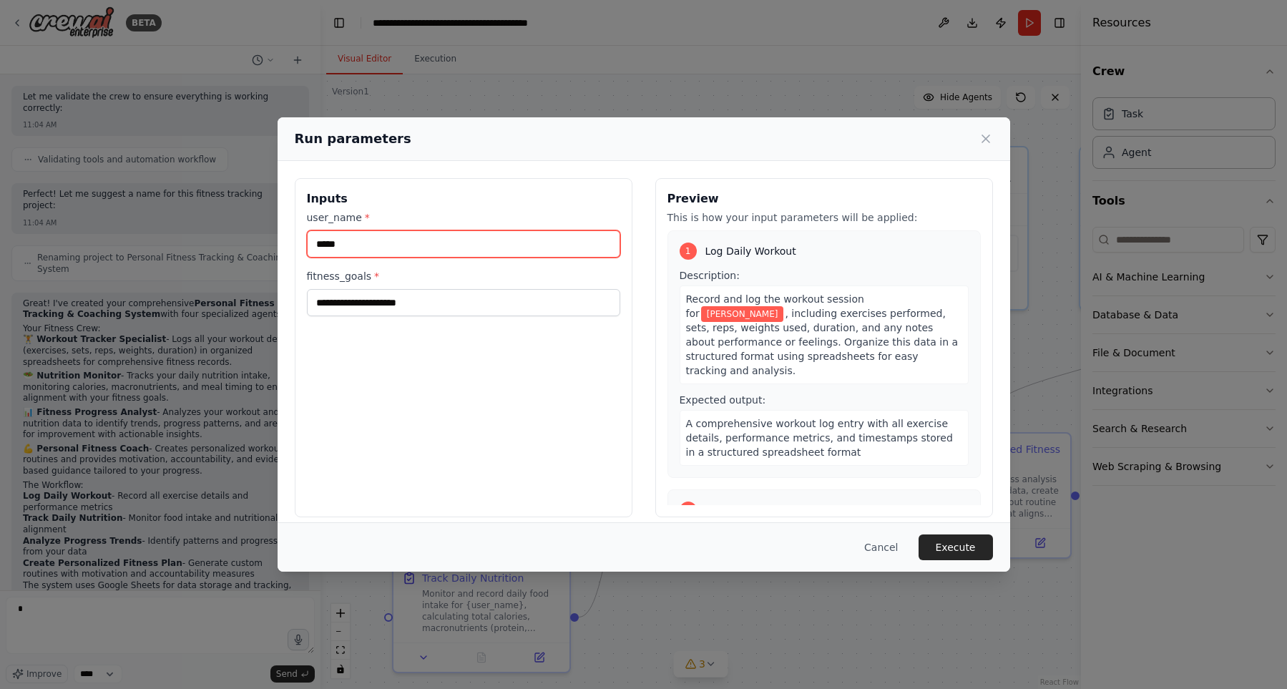
scroll to position [1403, 0]
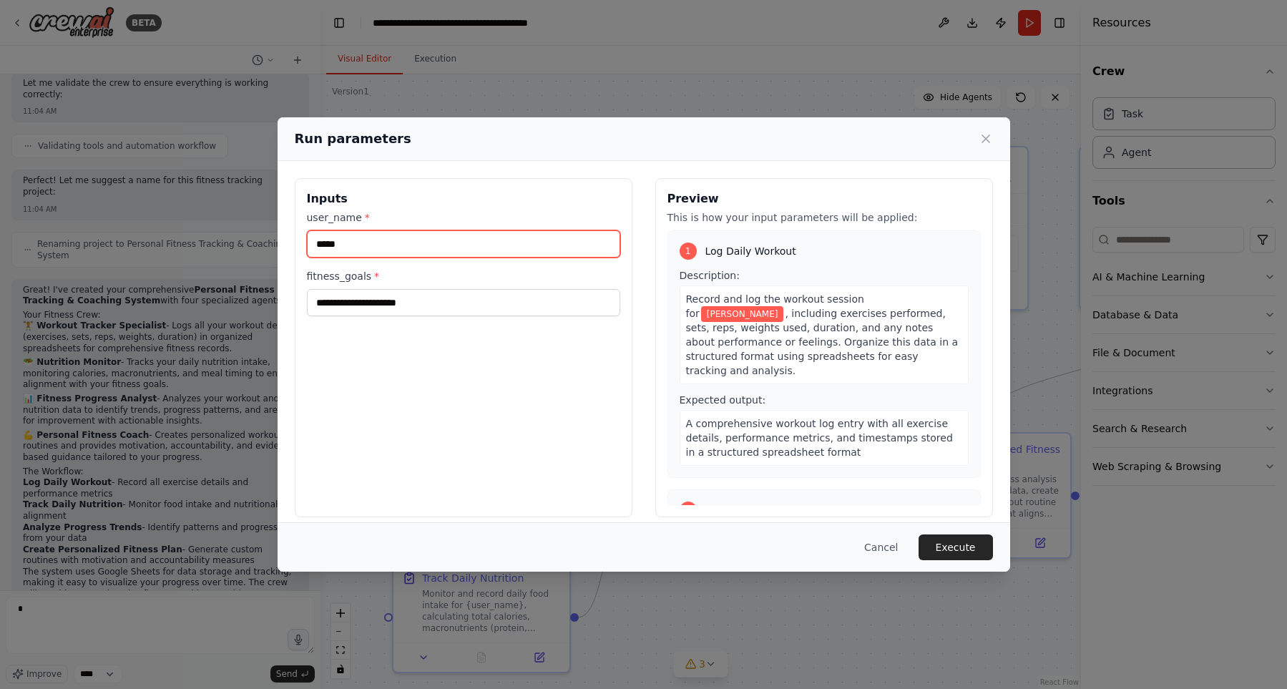
type input "*****"
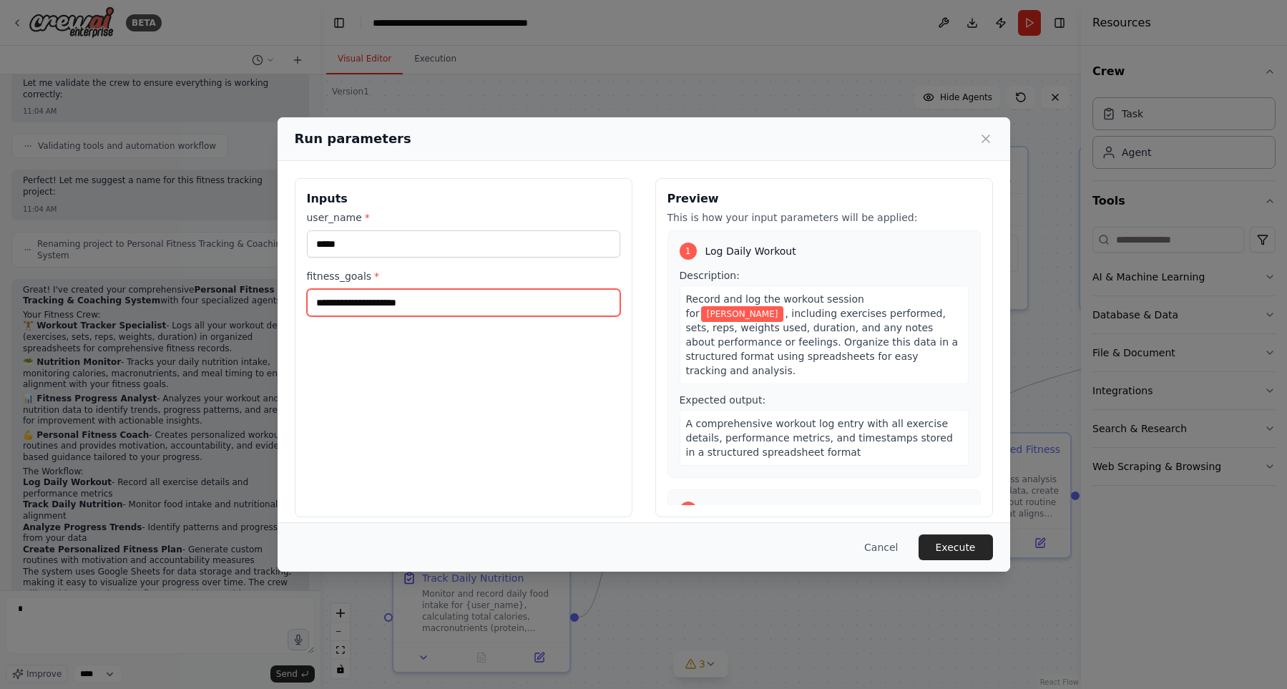
click at [432, 315] on input "fitness_goals *" at bounding box center [463, 302] width 313 height 27
type input "**********"
click at [966, 549] on button "Execute" at bounding box center [955, 547] width 74 height 26
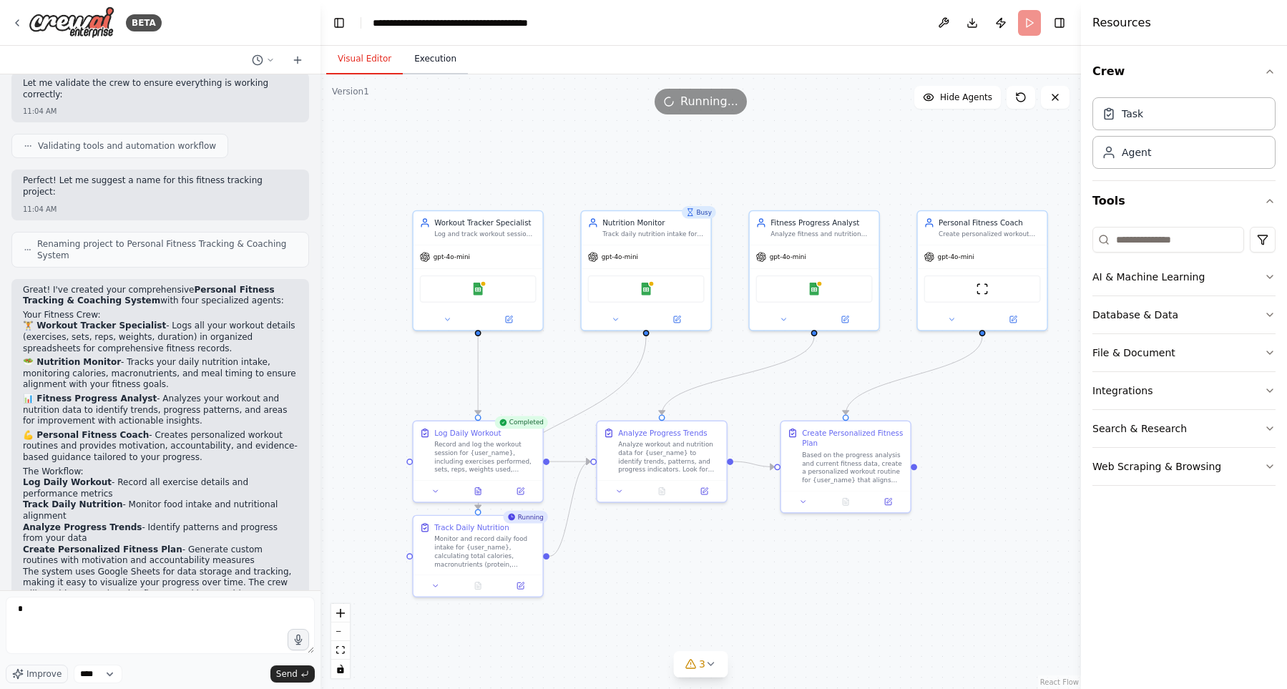
click at [434, 67] on button "Execution" at bounding box center [435, 59] width 65 height 30
click at [339, 54] on button "Visual Editor" at bounding box center [364, 59] width 77 height 30
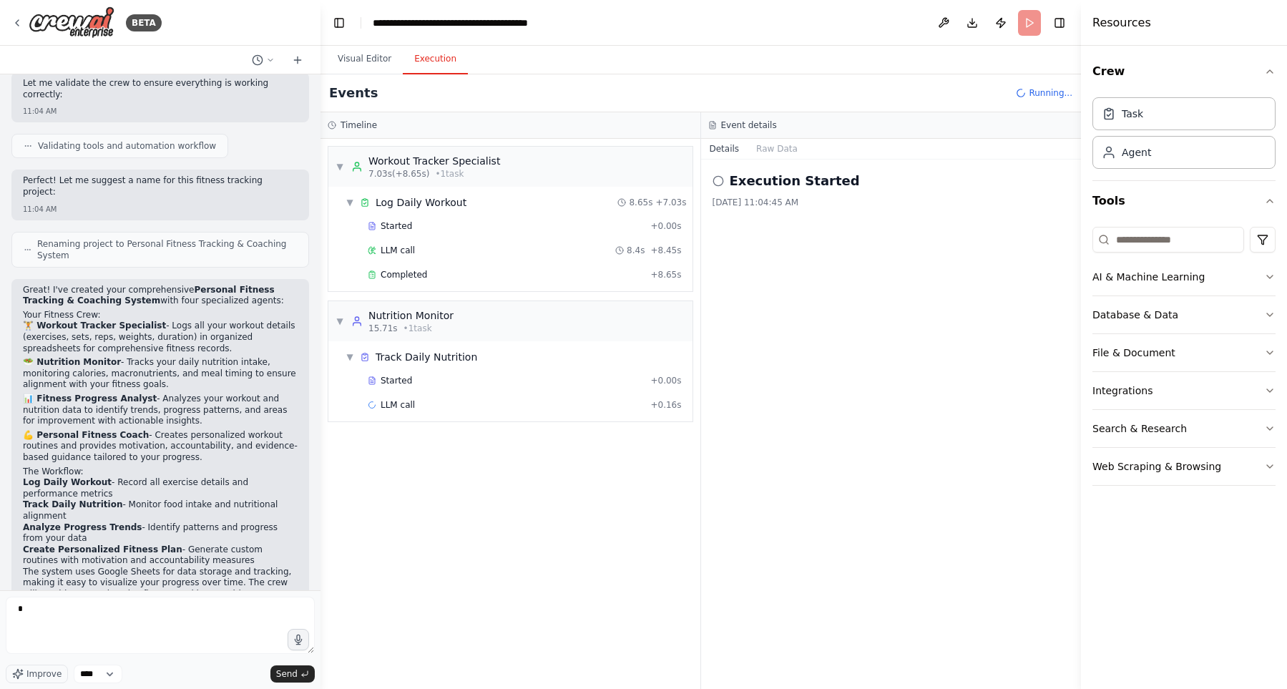
click at [433, 62] on button "Execution" at bounding box center [435, 59] width 65 height 30
click at [721, 185] on circle at bounding box center [717, 180] width 9 height 9
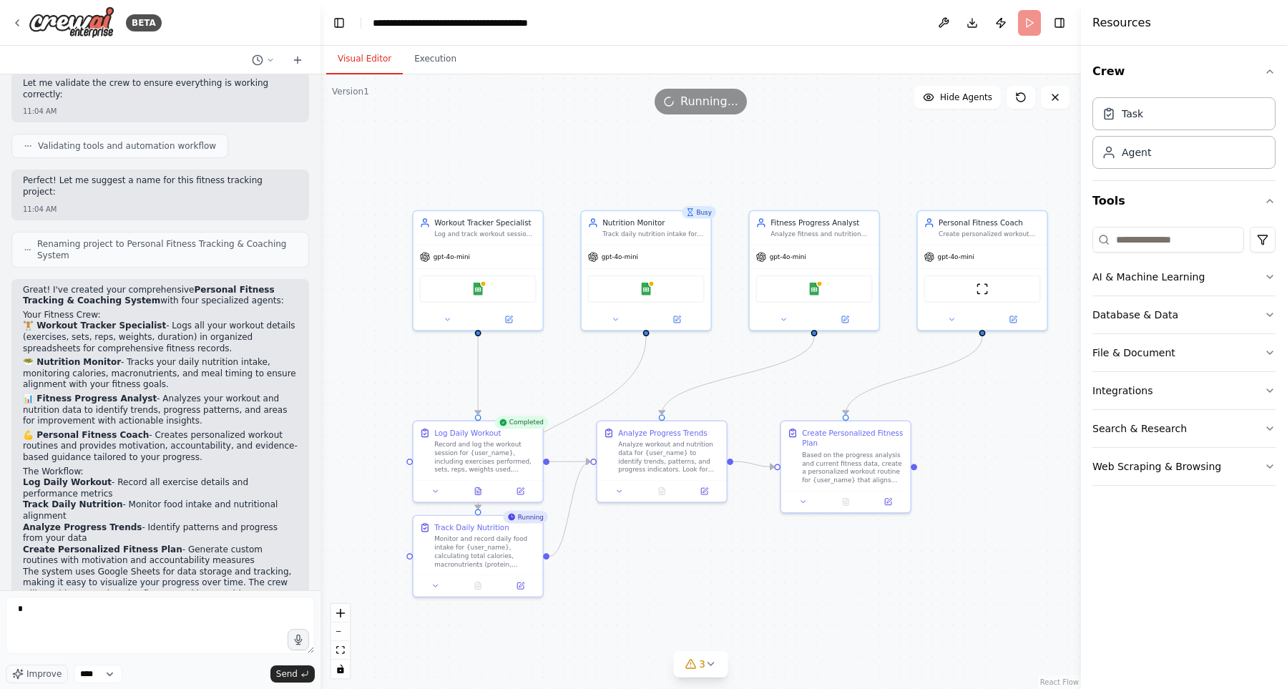
click at [367, 47] on button "Visual Editor" at bounding box center [364, 59] width 77 height 30
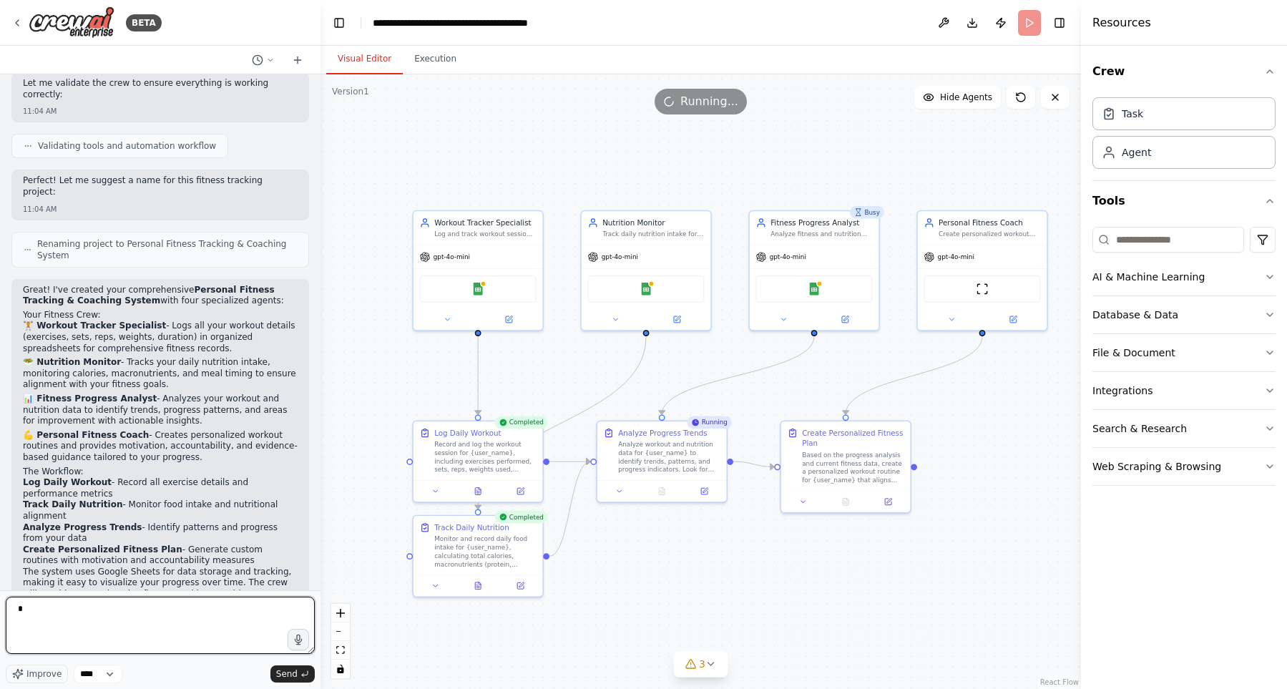
click at [217, 634] on textarea "*" at bounding box center [160, 625] width 309 height 57
type textarea "*"
click at [1009, 96] on button at bounding box center [1020, 97] width 29 height 23
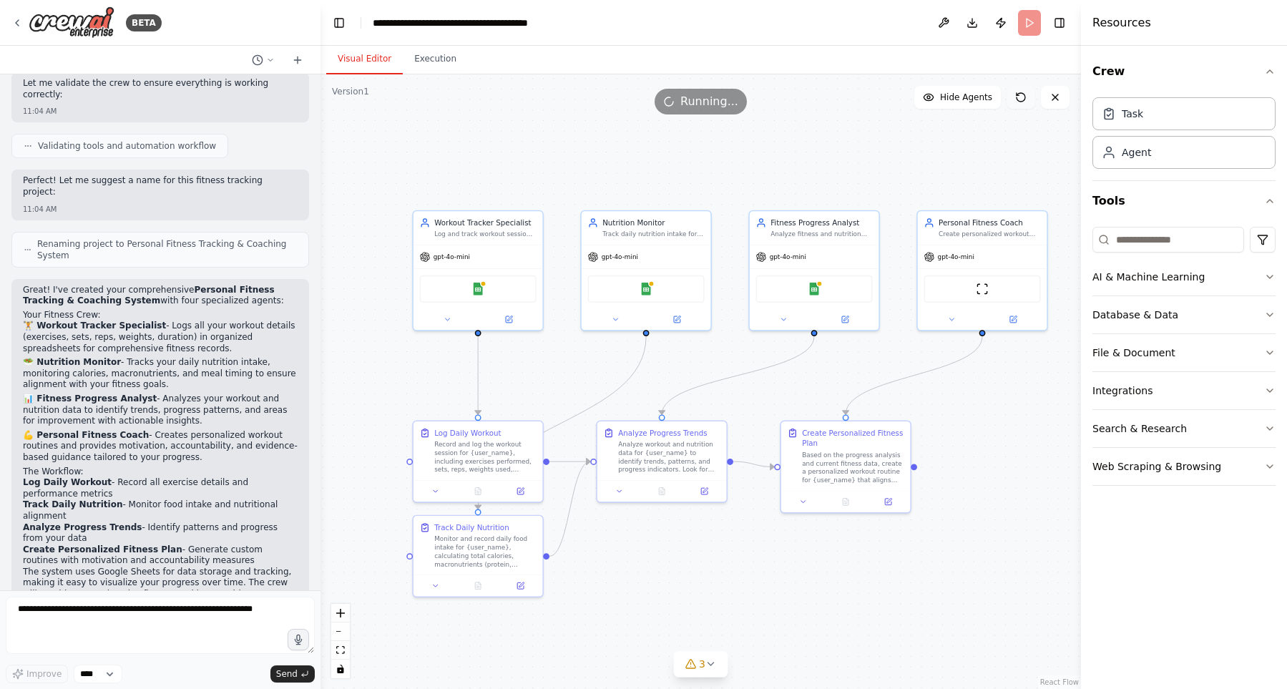
click at [1019, 95] on icon at bounding box center [1017, 94] width 2 height 2
click at [1055, 96] on icon at bounding box center [1054, 97] width 11 height 11
click at [1157, 121] on div "Task" at bounding box center [1183, 113] width 183 height 33
click at [1157, 168] on div "Task Agent" at bounding box center [1183, 130] width 183 height 77
click at [703, 662] on span "3" at bounding box center [702, 664] width 6 height 14
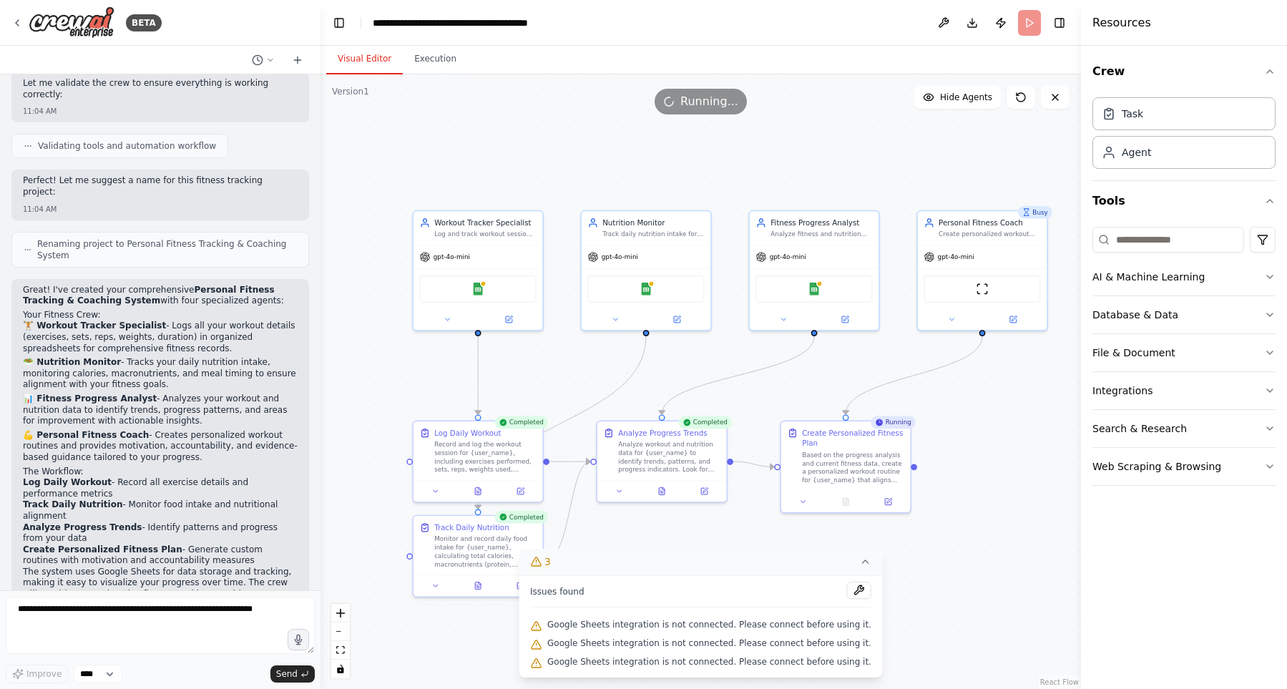
click at [860, 560] on icon at bounding box center [865, 561] width 11 height 11
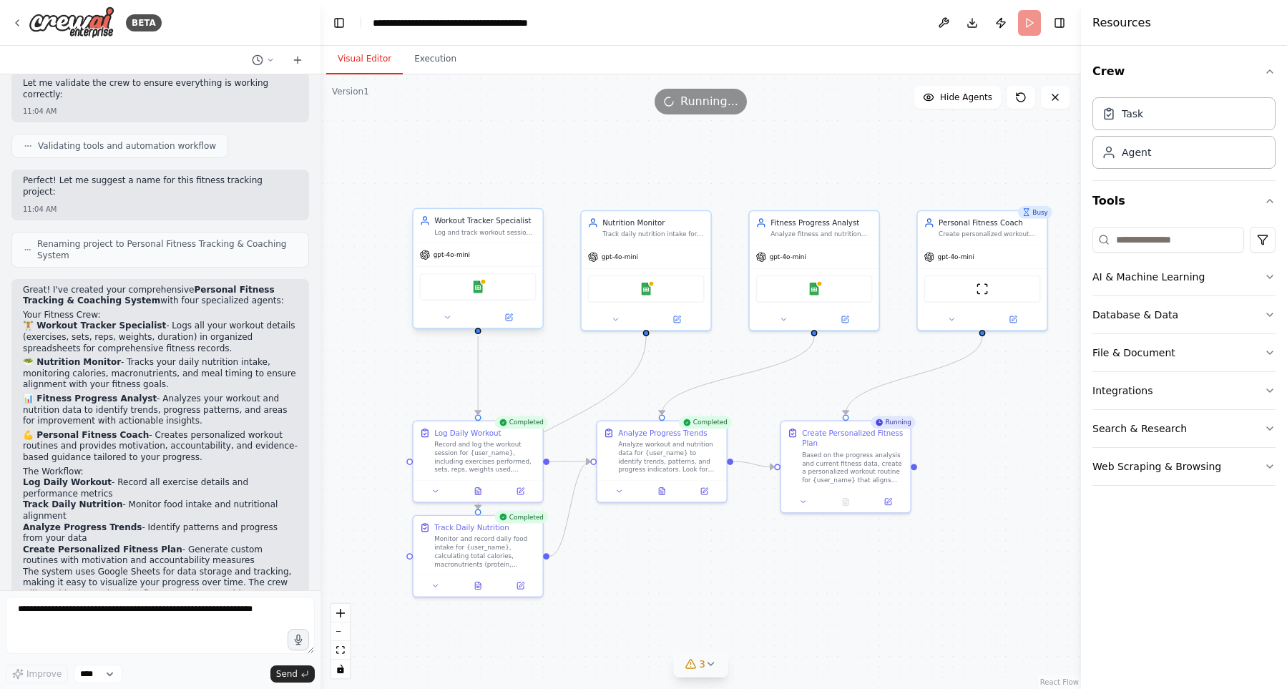
click at [499, 293] on div "Google Sheets" at bounding box center [478, 286] width 117 height 27
click at [467, 277] on div "Google Sheets" at bounding box center [478, 286] width 117 height 27
click at [467, 278] on div "Google Sheets" at bounding box center [478, 286] width 117 height 27
click at [19, 21] on icon at bounding box center [16, 22] width 11 height 11
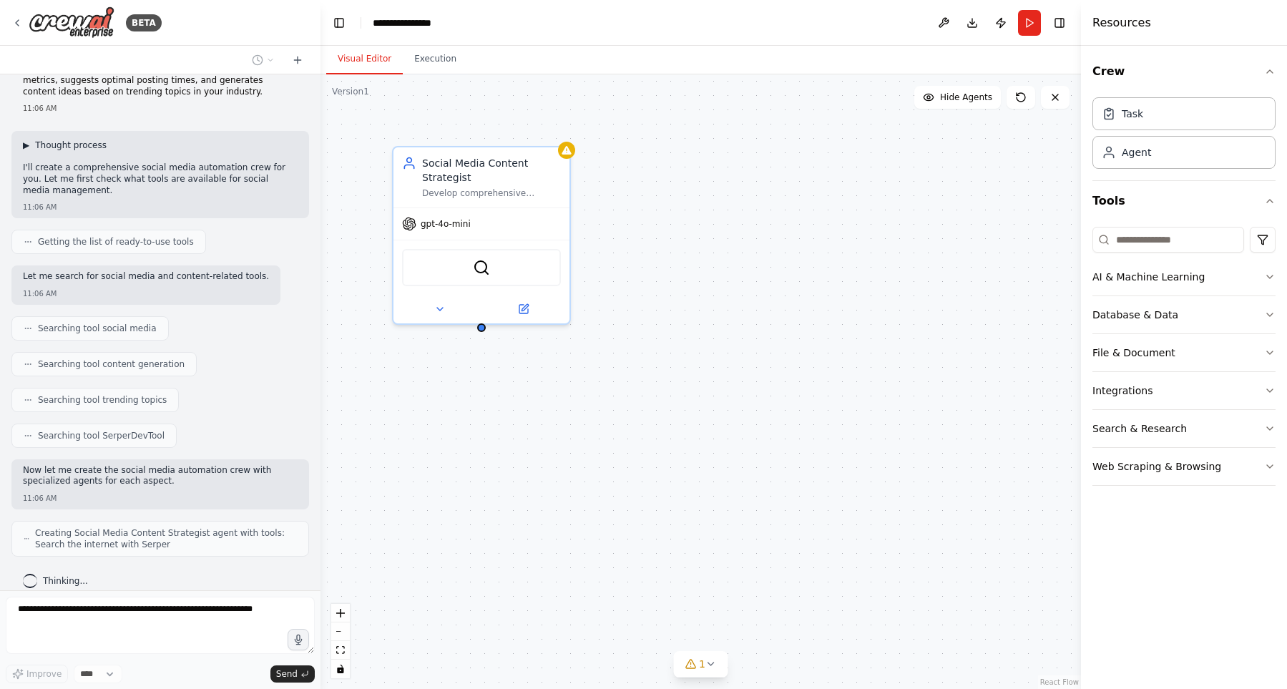
scroll to position [86, 0]
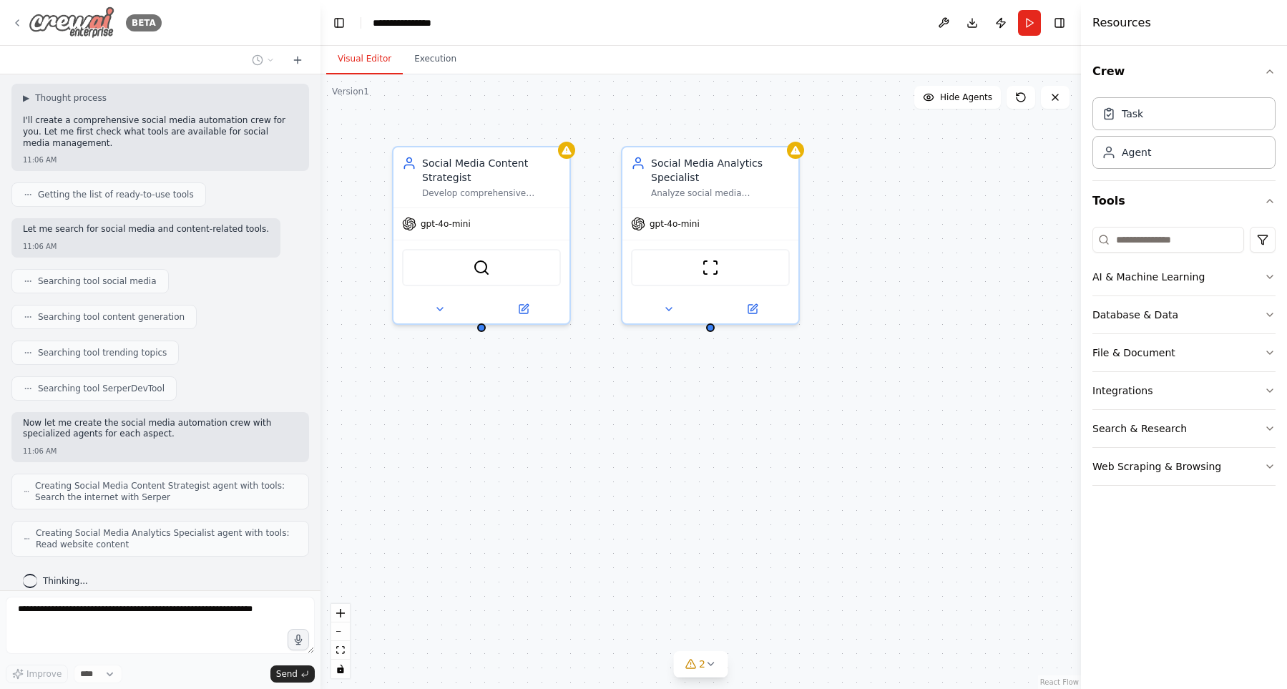
click at [17, 22] on icon at bounding box center [16, 22] width 11 height 11
